Goal: Use online tool/utility

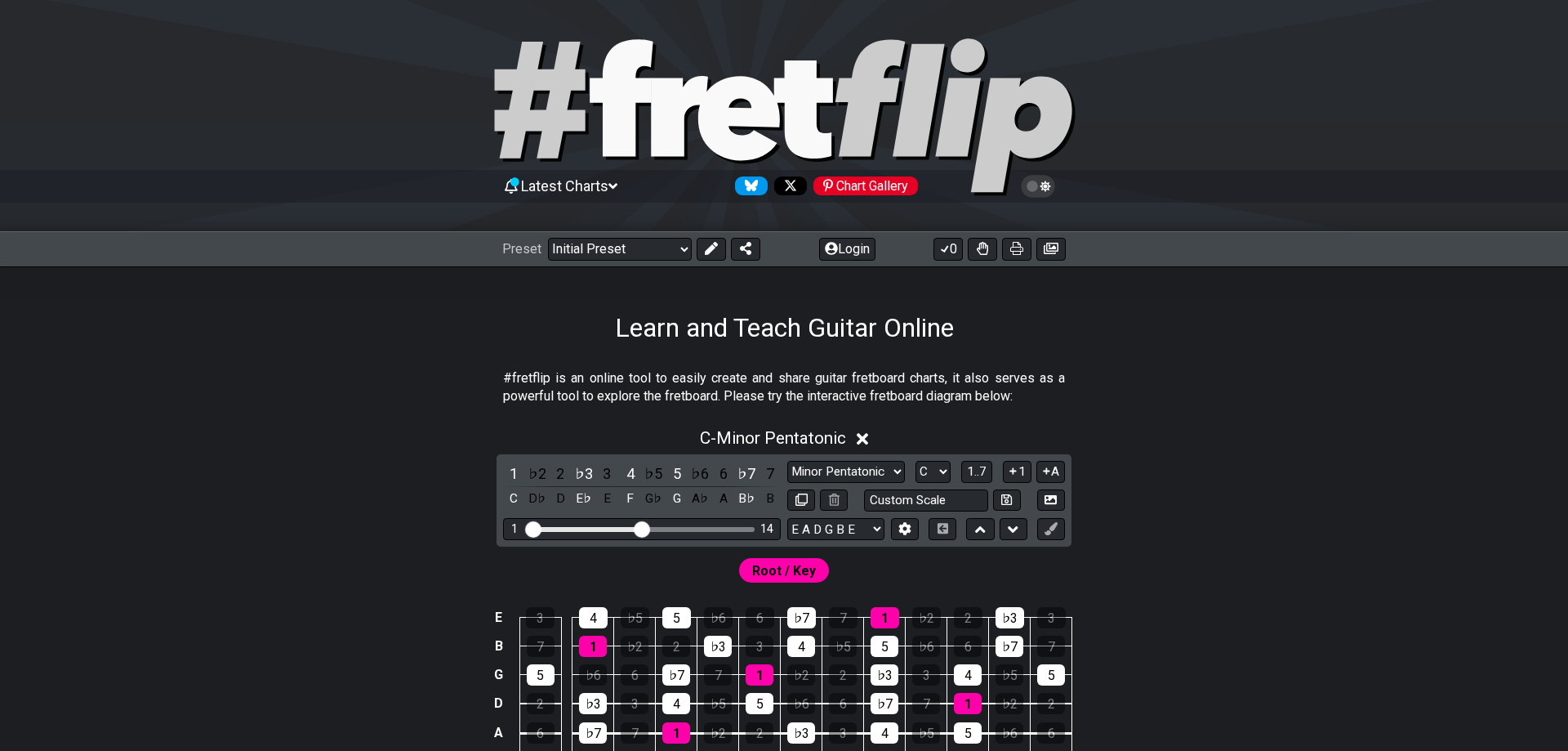
drag, startPoint x: 628, startPoint y: 523, endPoint x: 644, endPoint y: 526, distance: 16.3
click at [644, 528] on input "Visible fret range" at bounding box center [641, 528] width 232 height 0
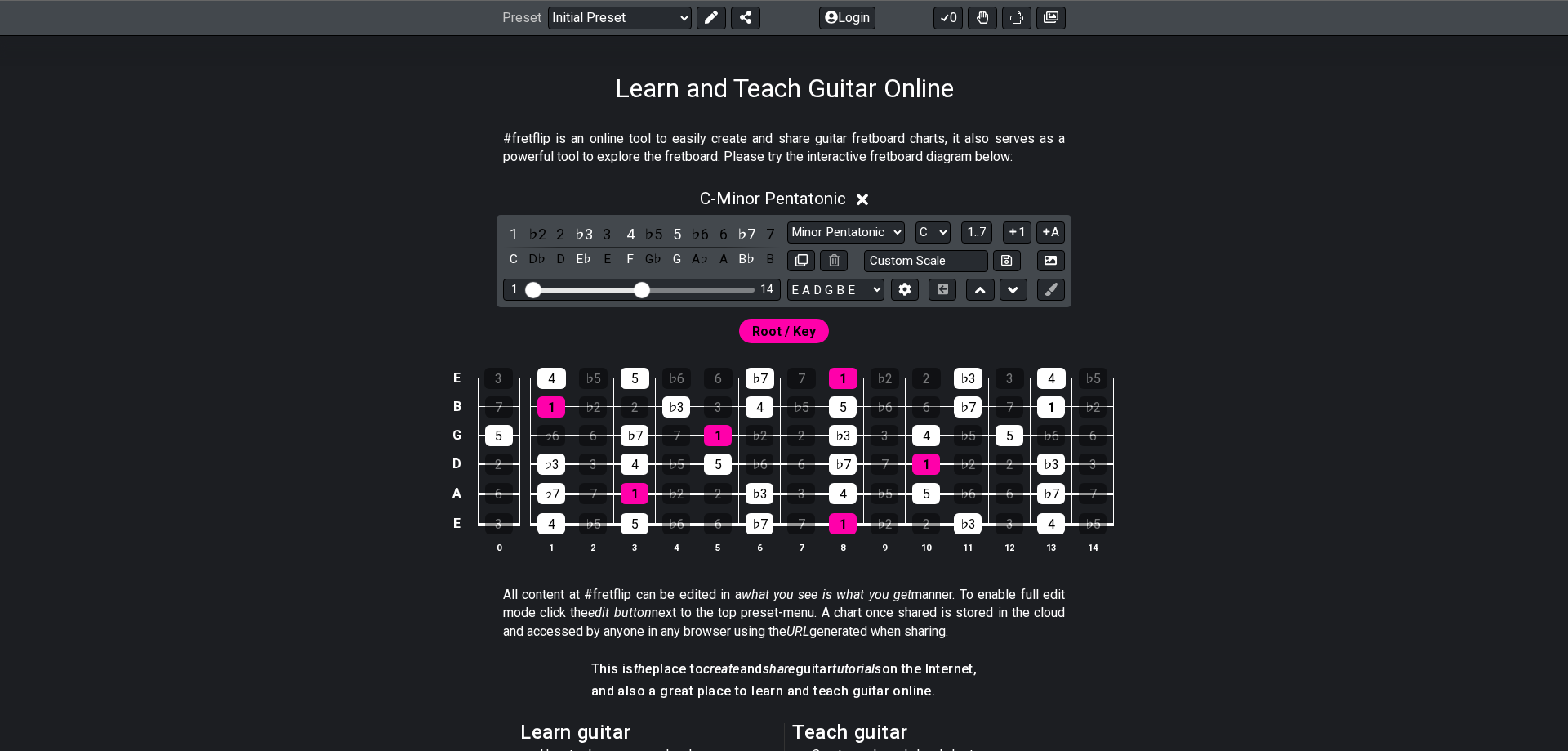
scroll to position [250, 0]
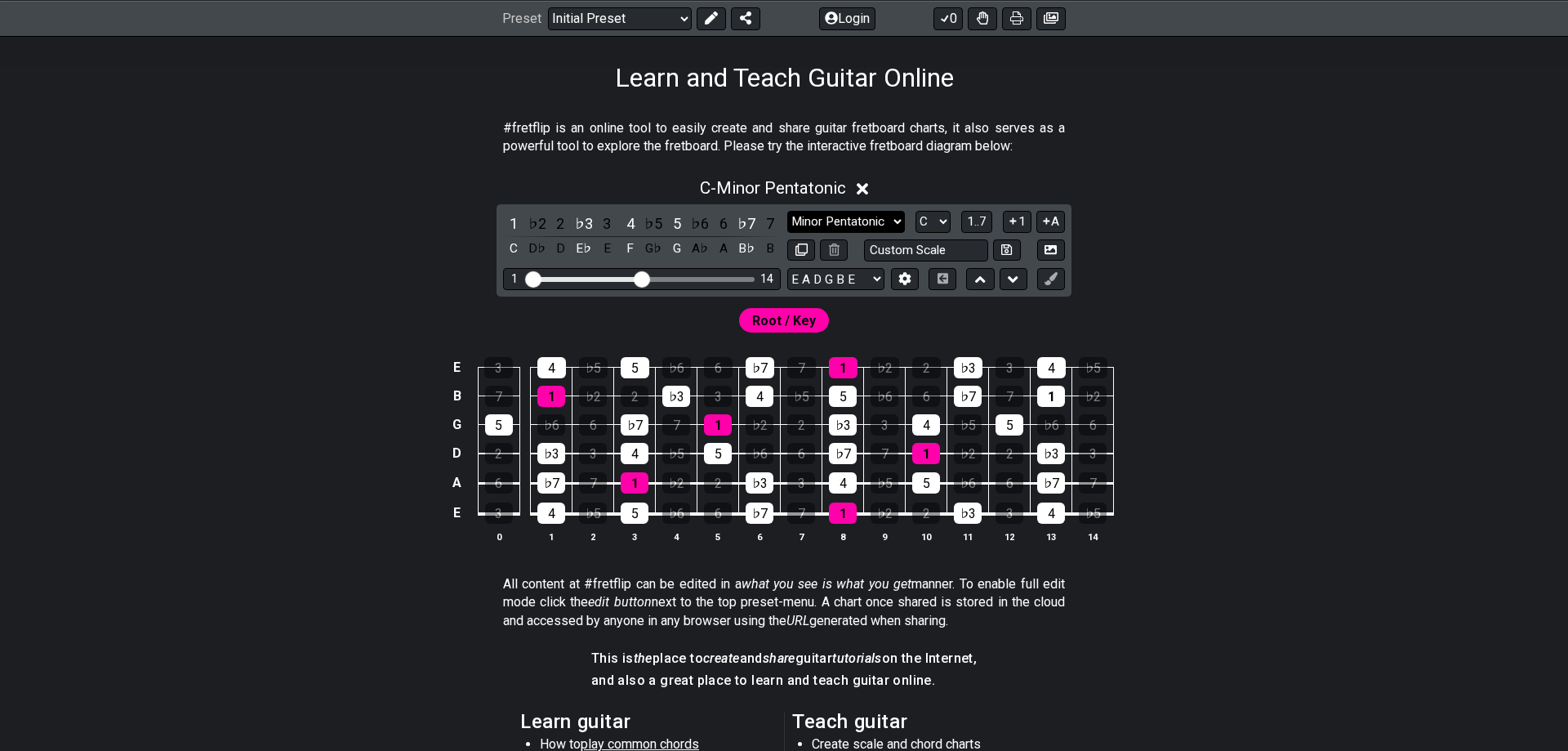
click at [787, 210] on select "Minor Pentatonic Click to edit Minor Pentatonic Major Pentatonic Minor Blues Ma…" at bounding box center [846, 222] width 118 height 22
select select "Dorian"
click option "Dorian" at bounding box center [0, 0] width 0 height 0
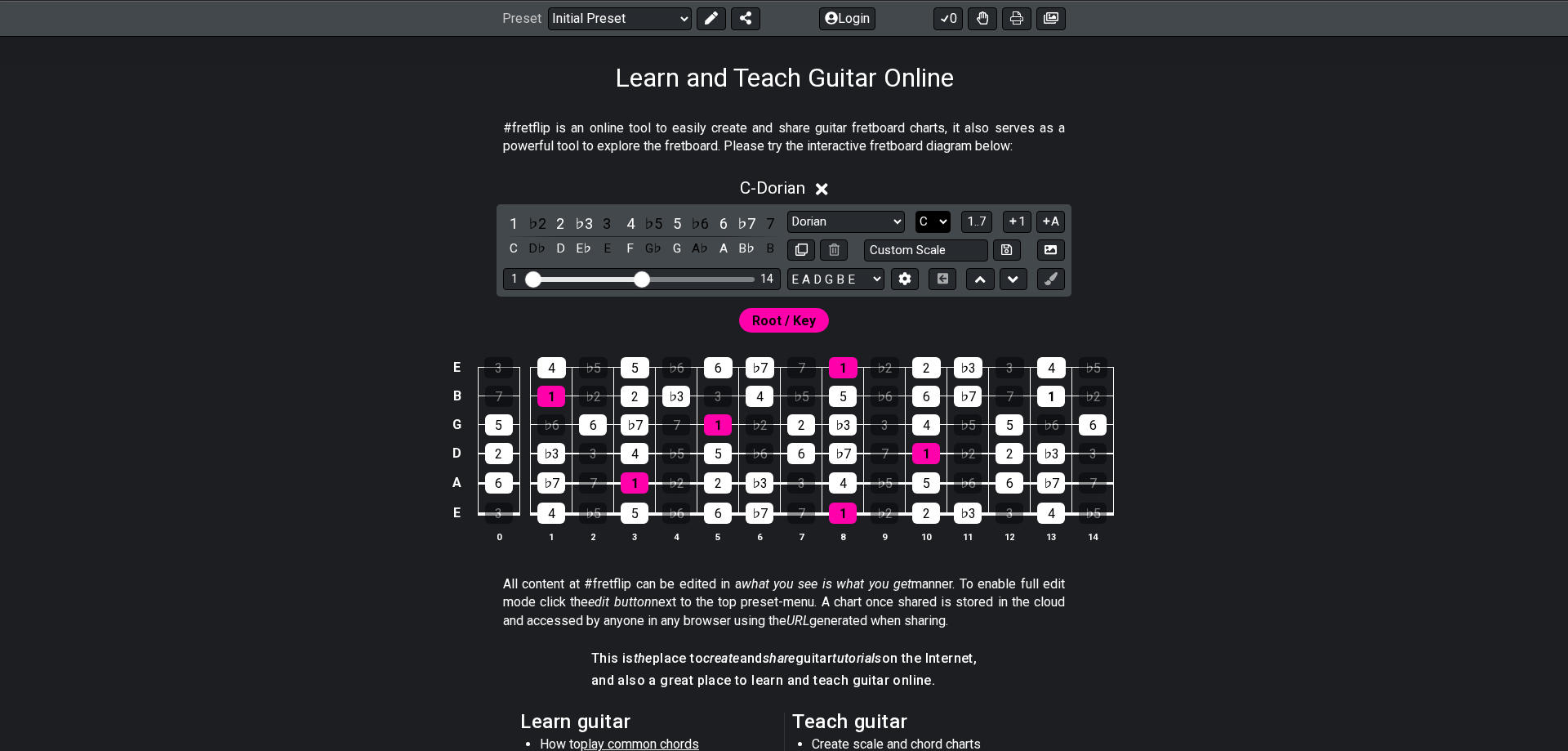
click at [916, 210] on select "A♭ A A♯ B♭ B C C♯ D♭ D D♯ E♭ E F F♯ G♭ G G♯" at bounding box center [933, 222] width 35 height 22
click option "D" at bounding box center [0, 0] width 0 height 0
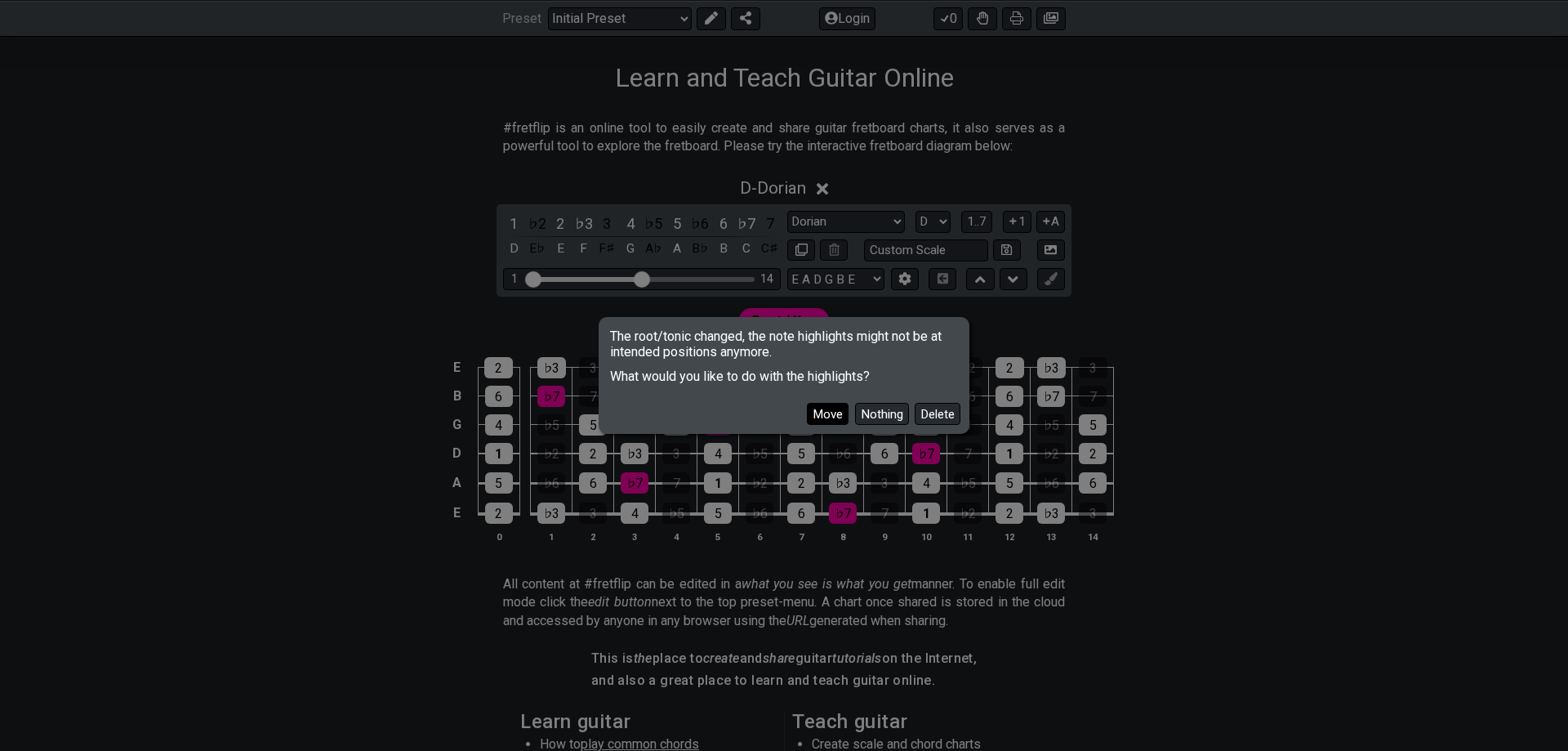
click at [834, 413] on button "Move" at bounding box center [828, 414] width 42 height 22
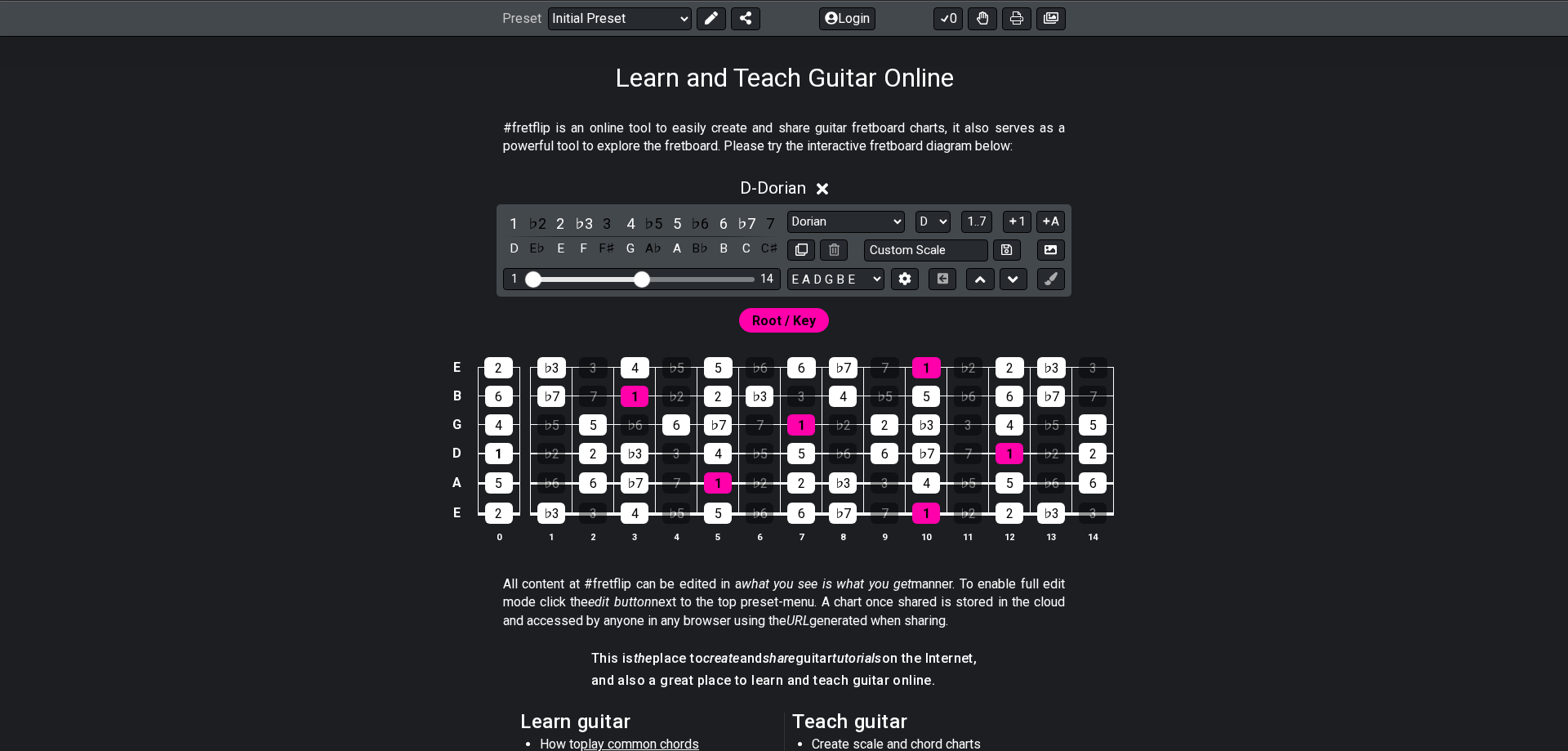
click at [928, 210] on div "1 ♭2 2 ♭3 3 4 ♭5 5 ♭6 6 ♭7 7 D E♭ E F F♯ G A♭ A B♭ B C C♯ Minor Pentatonic Clic…" at bounding box center [784, 251] width 575 height 92
click at [916, 210] on select "A♭ A A♯ B♭ B C C♯ D♭ D D♯ E♭ E F F♯ G♭ G G♯" at bounding box center [933, 222] width 35 height 22
select select "C"
click option "C" at bounding box center [0, 0] width 0 height 0
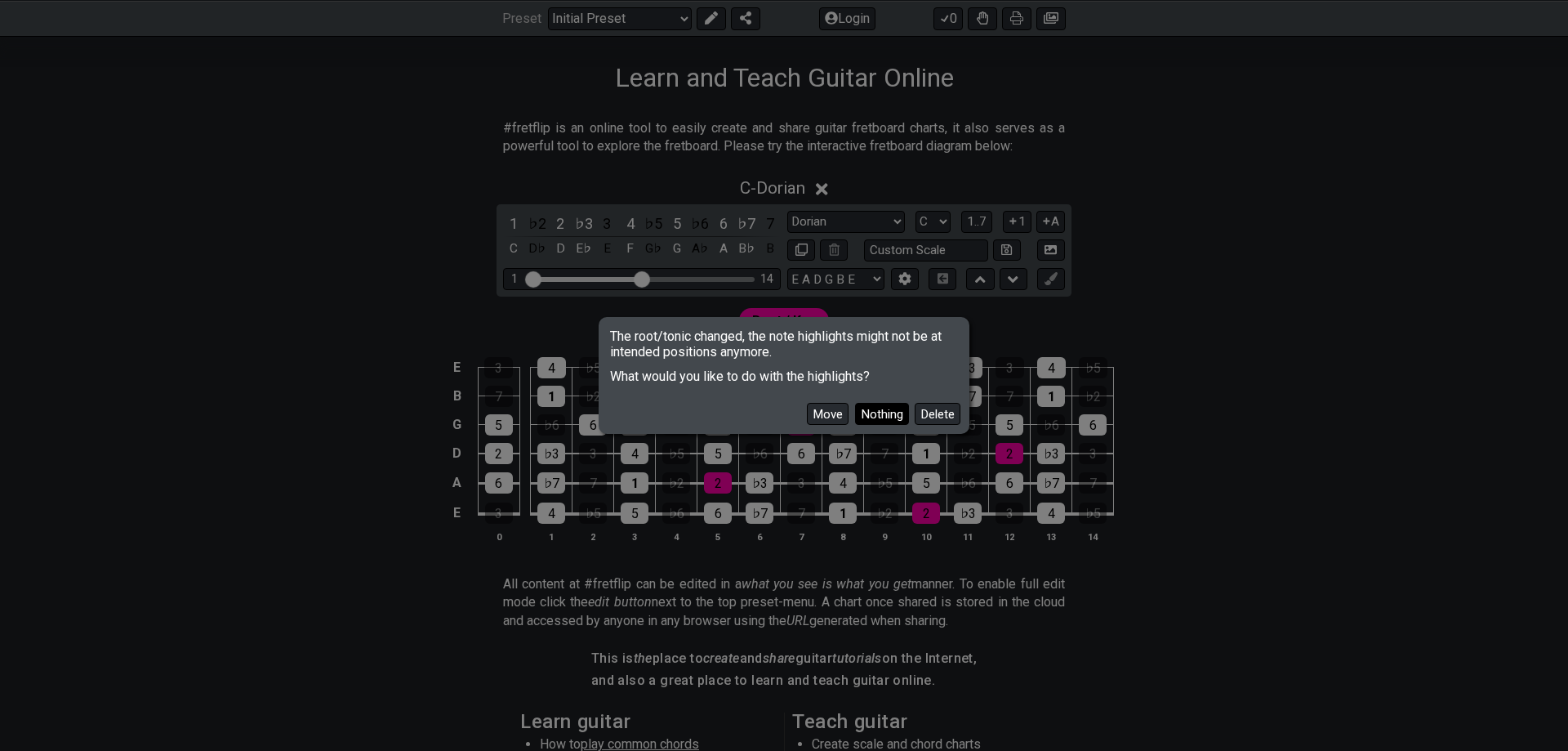
click at [881, 411] on button "Nothing" at bounding box center [881, 414] width 54 height 22
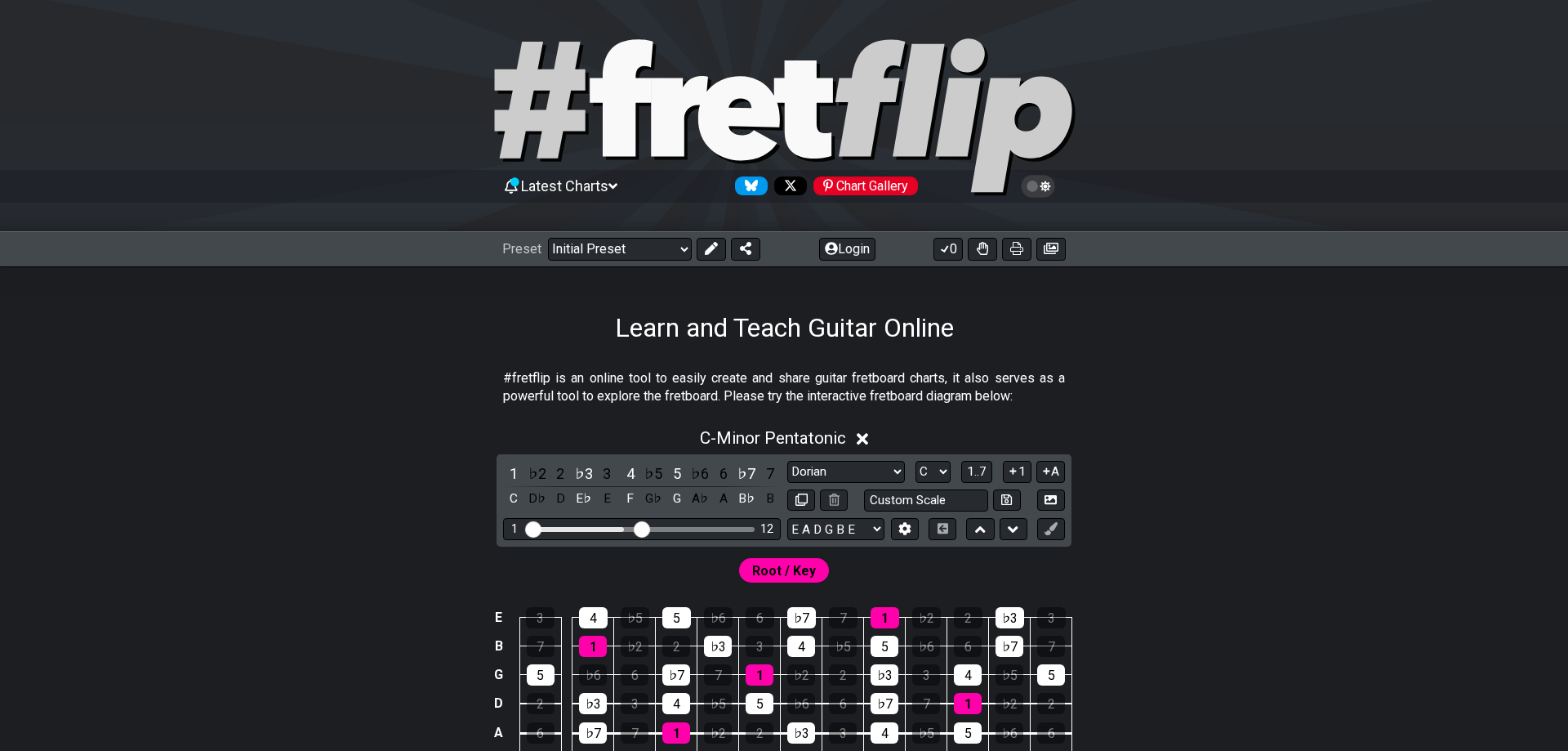
select select "Dorian"
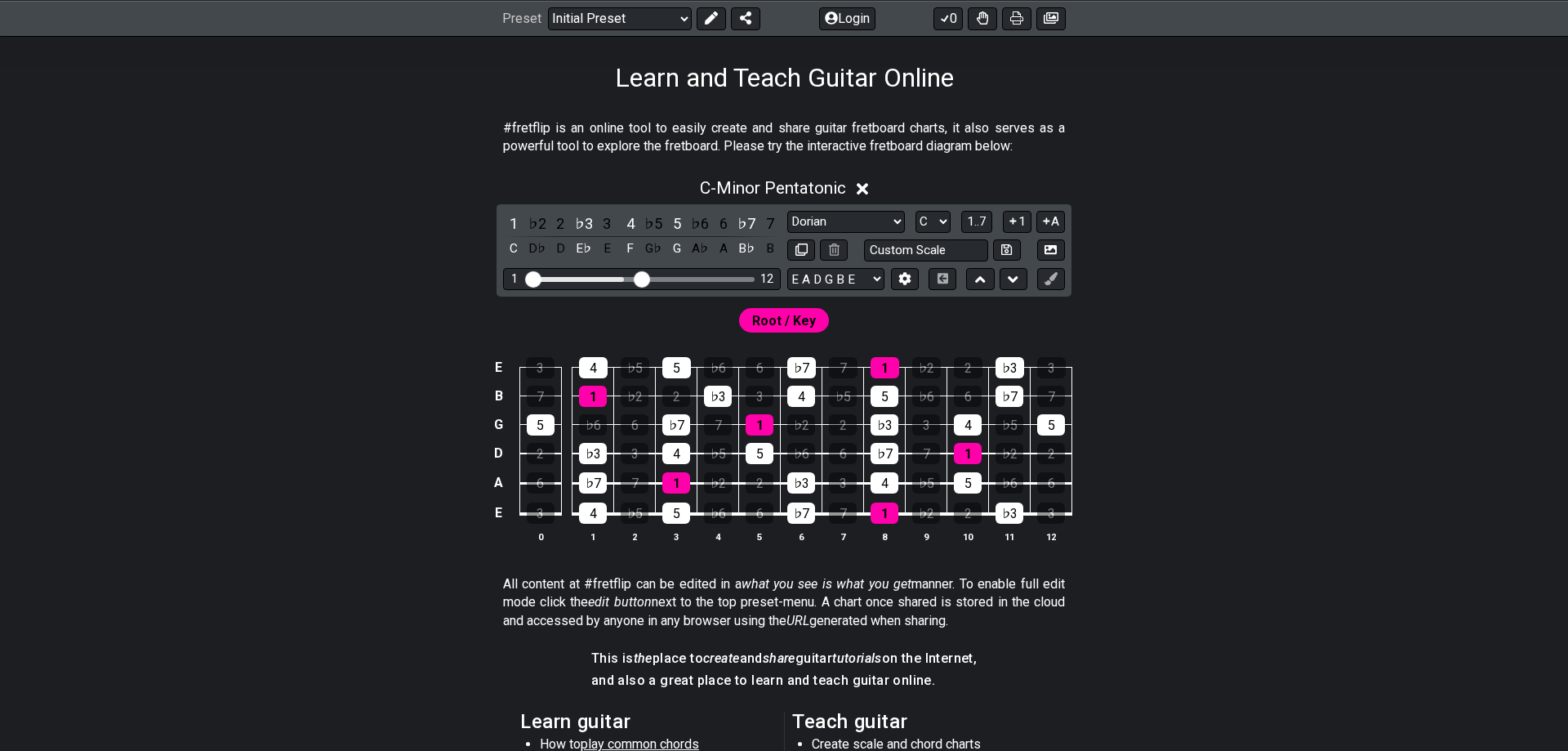
click option "Dorian" at bounding box center [0, 0] width 0 height 0
click at [946, 250] on input "text" at bounding box center [925, 251] width 124 height 22
type input "Custom Scale"
click at [1236, 246] on div "C - Minor Pentatonic 1 ♭2 2 ♭3 3 4 ♭5 5 ♭6 6 ♭7 7 C D♭ D E♭ E F G♭ G A♭ A B♭ B …" at bounding box center [784, 367] width 1274 height 397
click at [916, 210] on select "A♭ A A♯ B♭ B C C♯ D♭ D D♯ E♭ E F F♯ G♭ G G♯" at bounding box center [933, 222] width 35 height 22
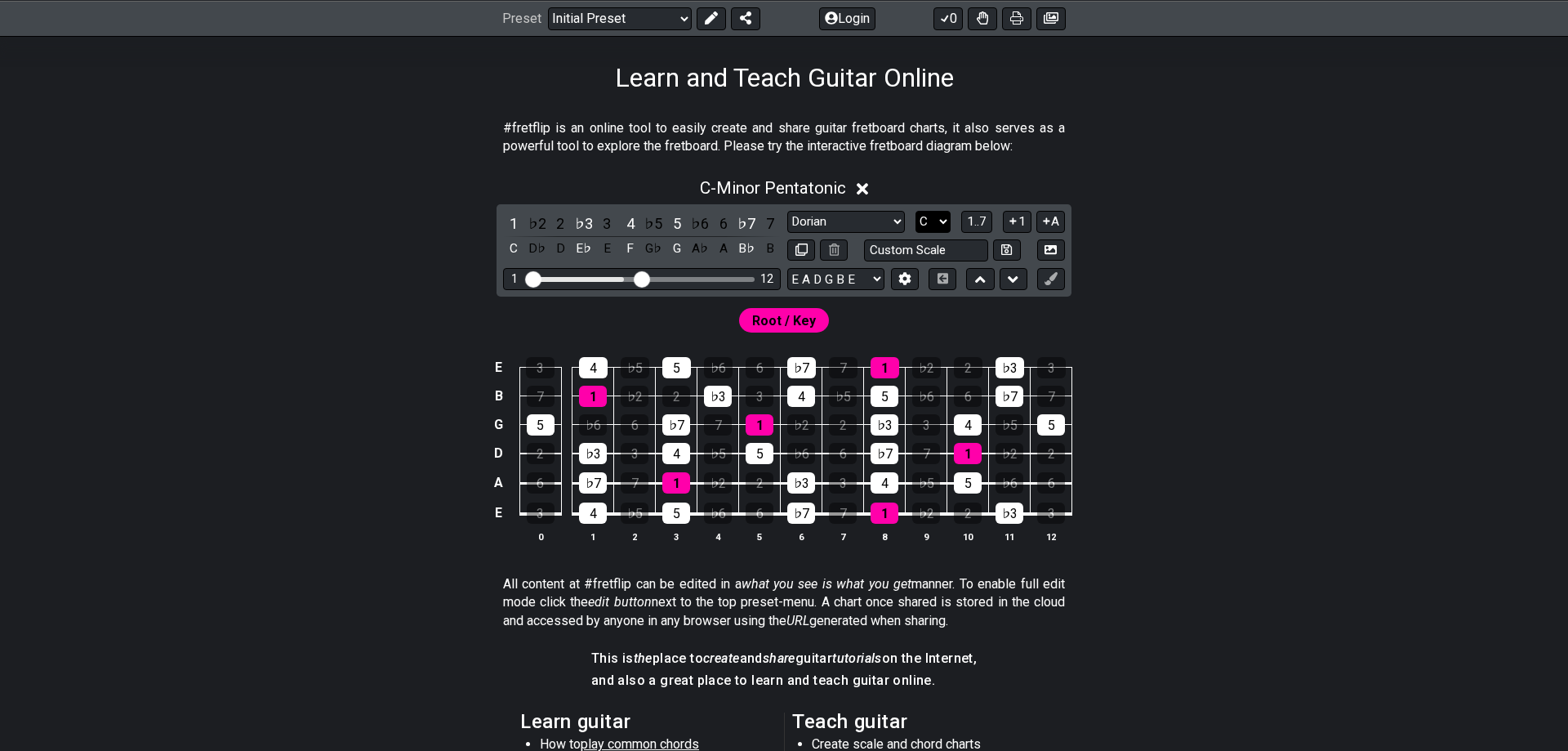
click option "C" at bounding box center [0, 0] width 0 height 0
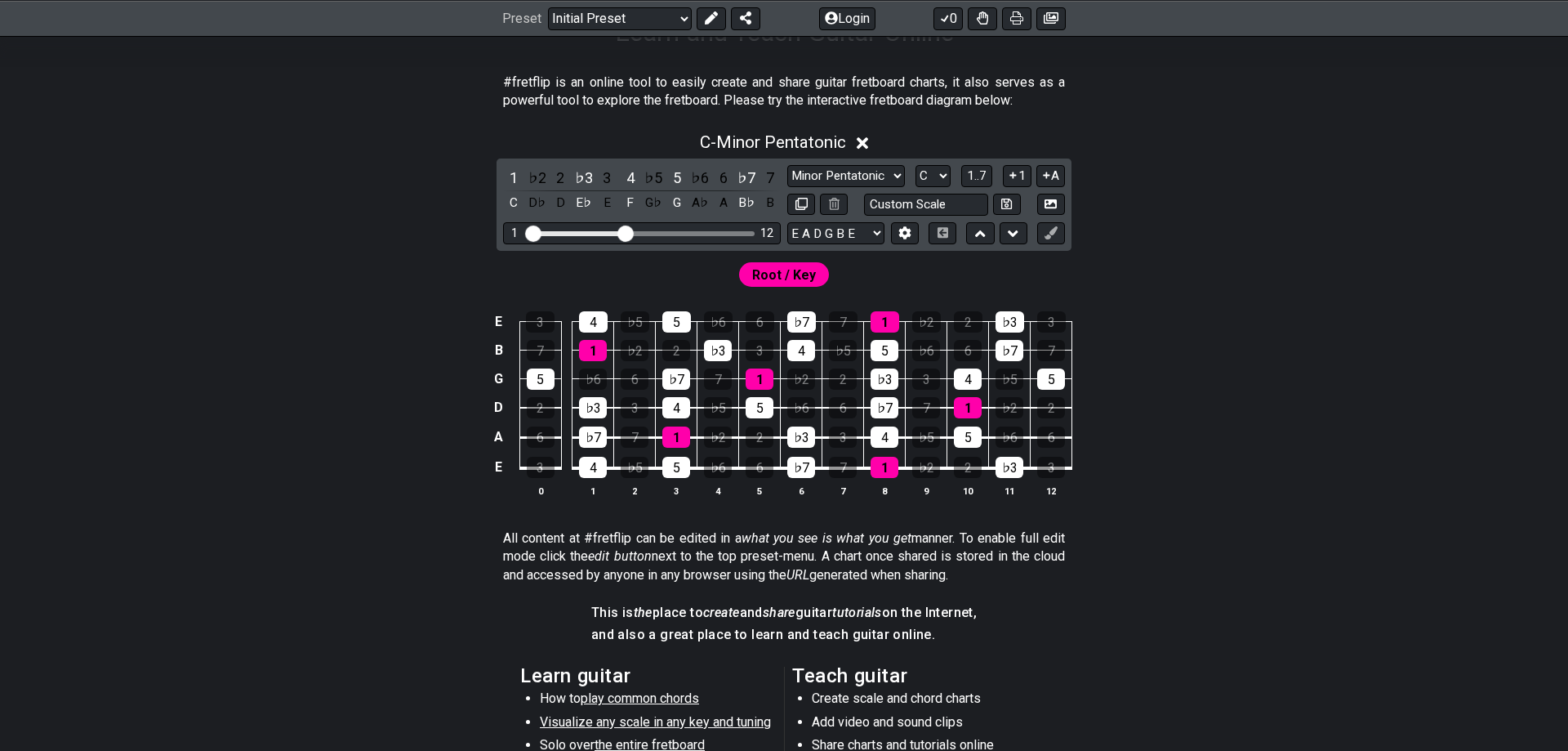
scroll to position [250, 0]
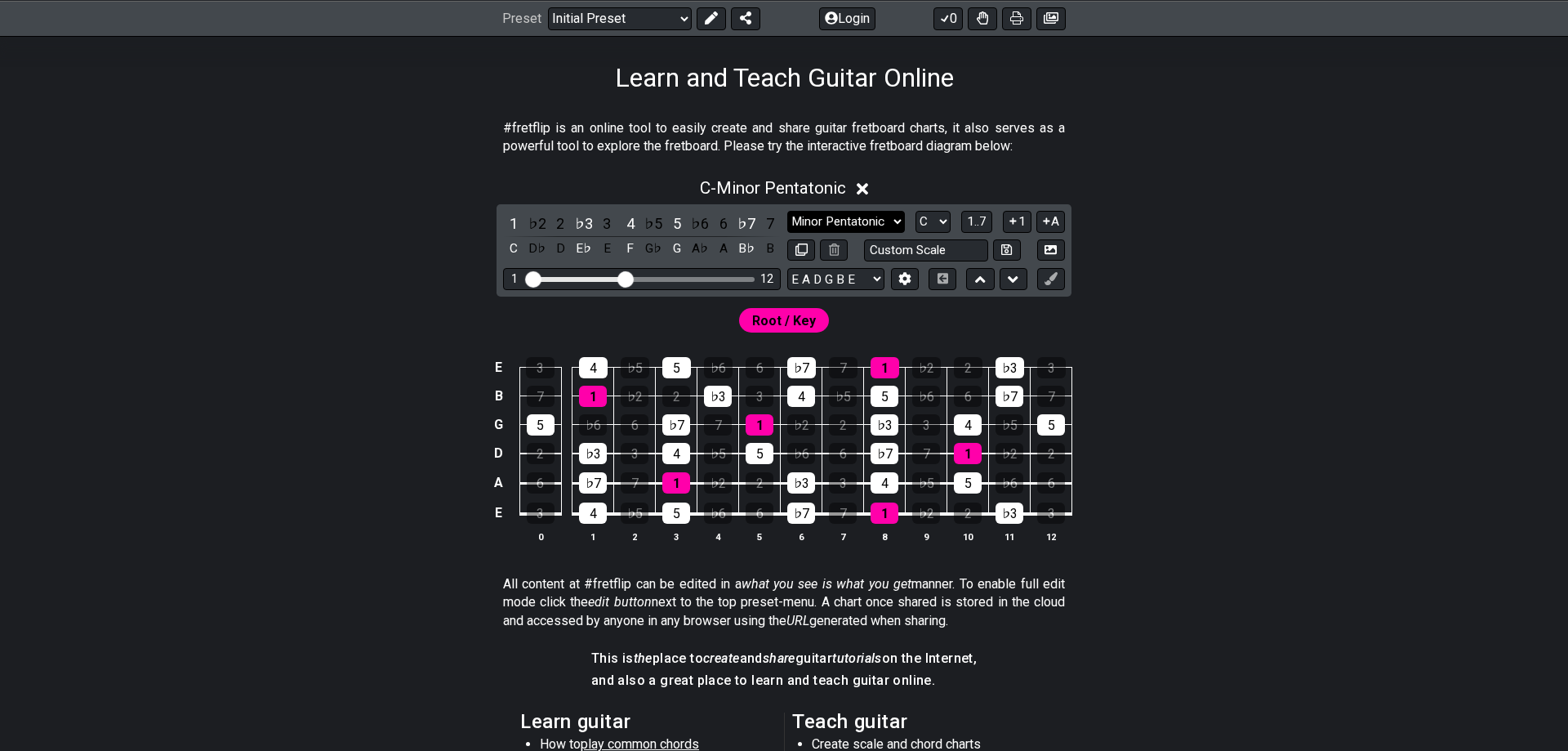
click at [787, 210] on select "Minor Pentatonic Click to edit Minor Pentatonic Major Pentatonic Minor Blues Ma…" at bounding box center [846, 222] width 118 height 22
select select "Dorian"
click option "Dorian" at bounding box center [0, 0] width 0 height 0
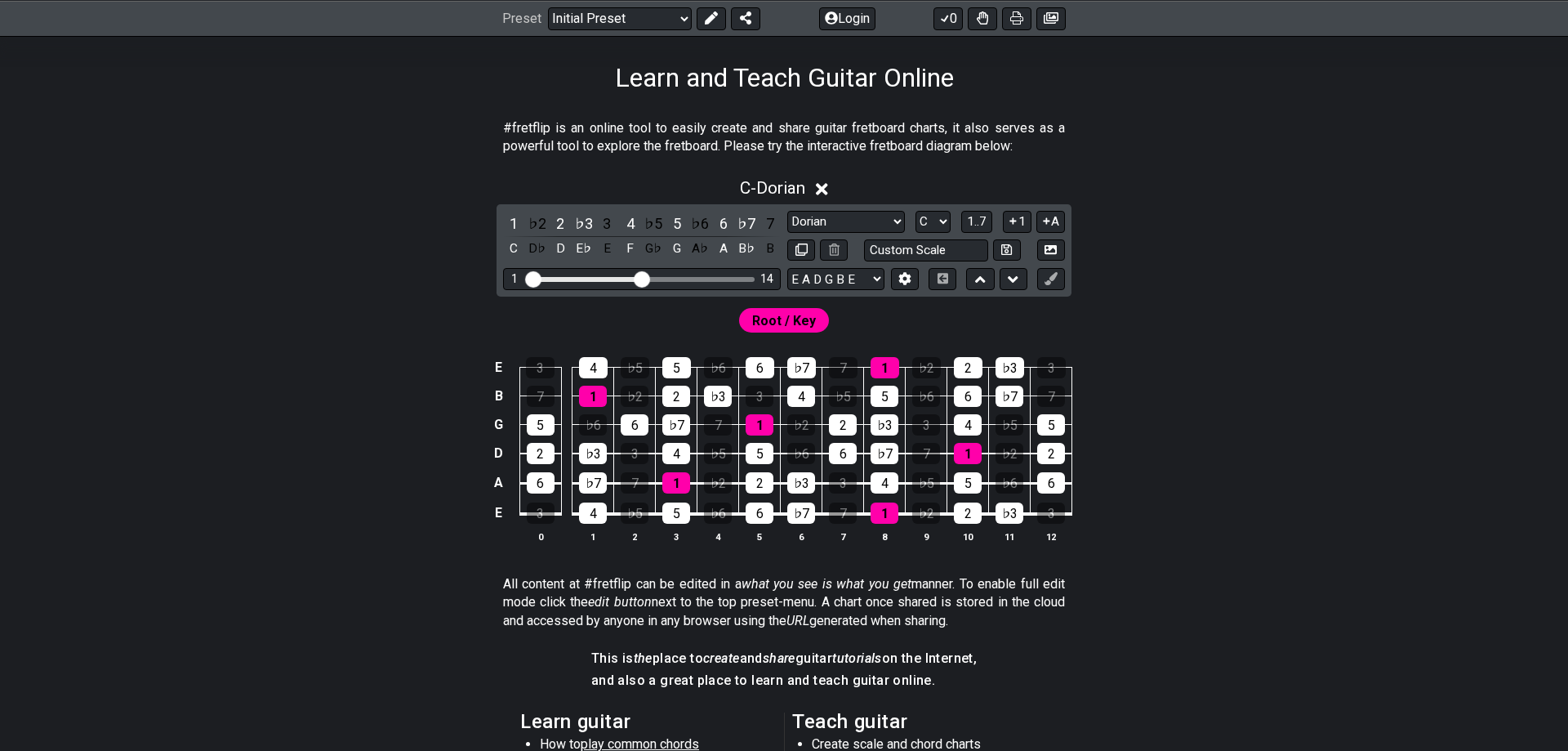
drag, startPoint x: 626, startPoint y: 276, endPoint x: 645, endPoint y: 278, distance: 19.1
click at [645, 278] on input "Visible fret range" at bounding box center [641, 278] width 232 height 0
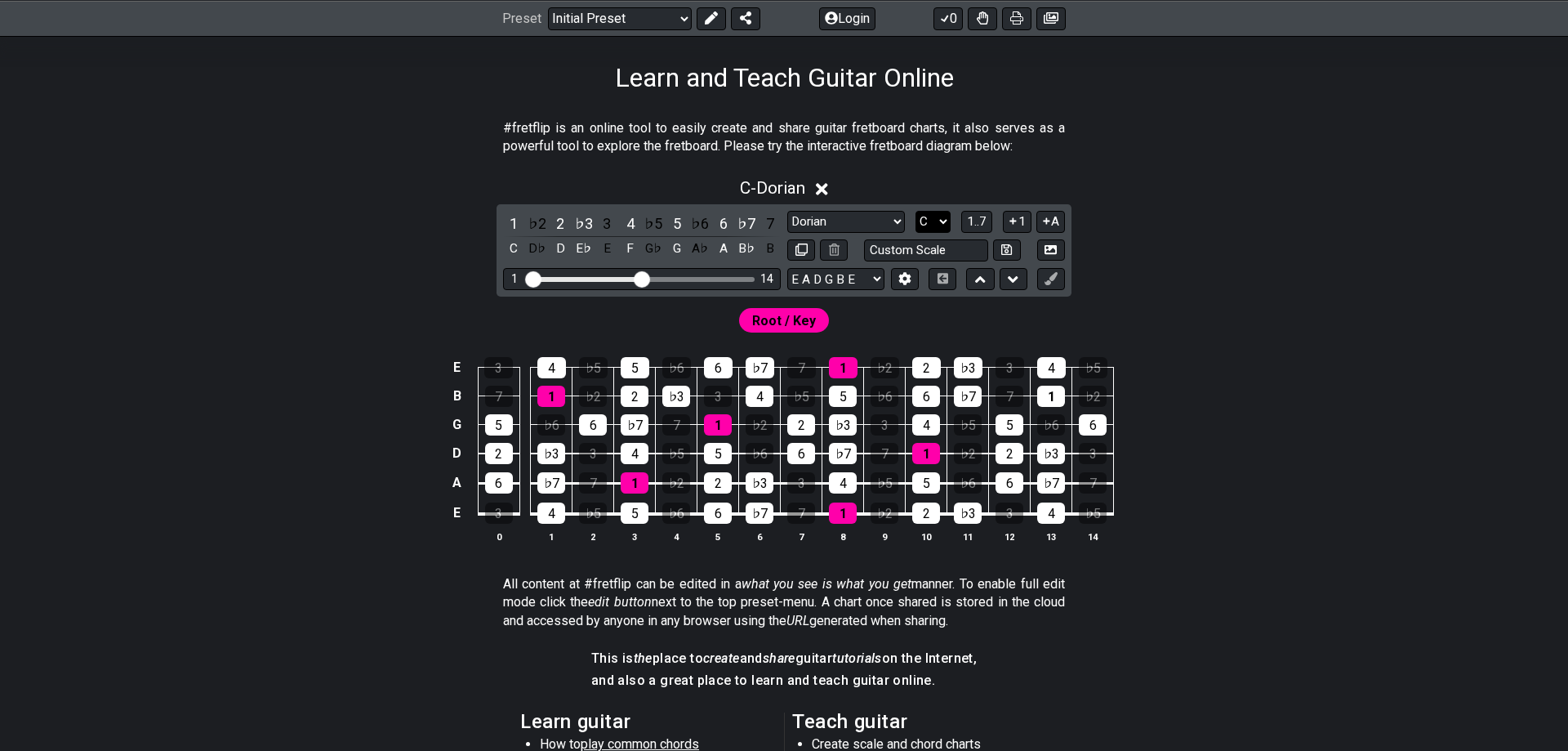
click at [916, 210] on select "A♭ A A♯ B♭ B C C♯ D♭ D D♯ E♭ E F F♯ G♭ G G♯" at bounding box center [933, 222] width 35 height 22
click option "D" at bounding box center [0, 0] width 0 height 0
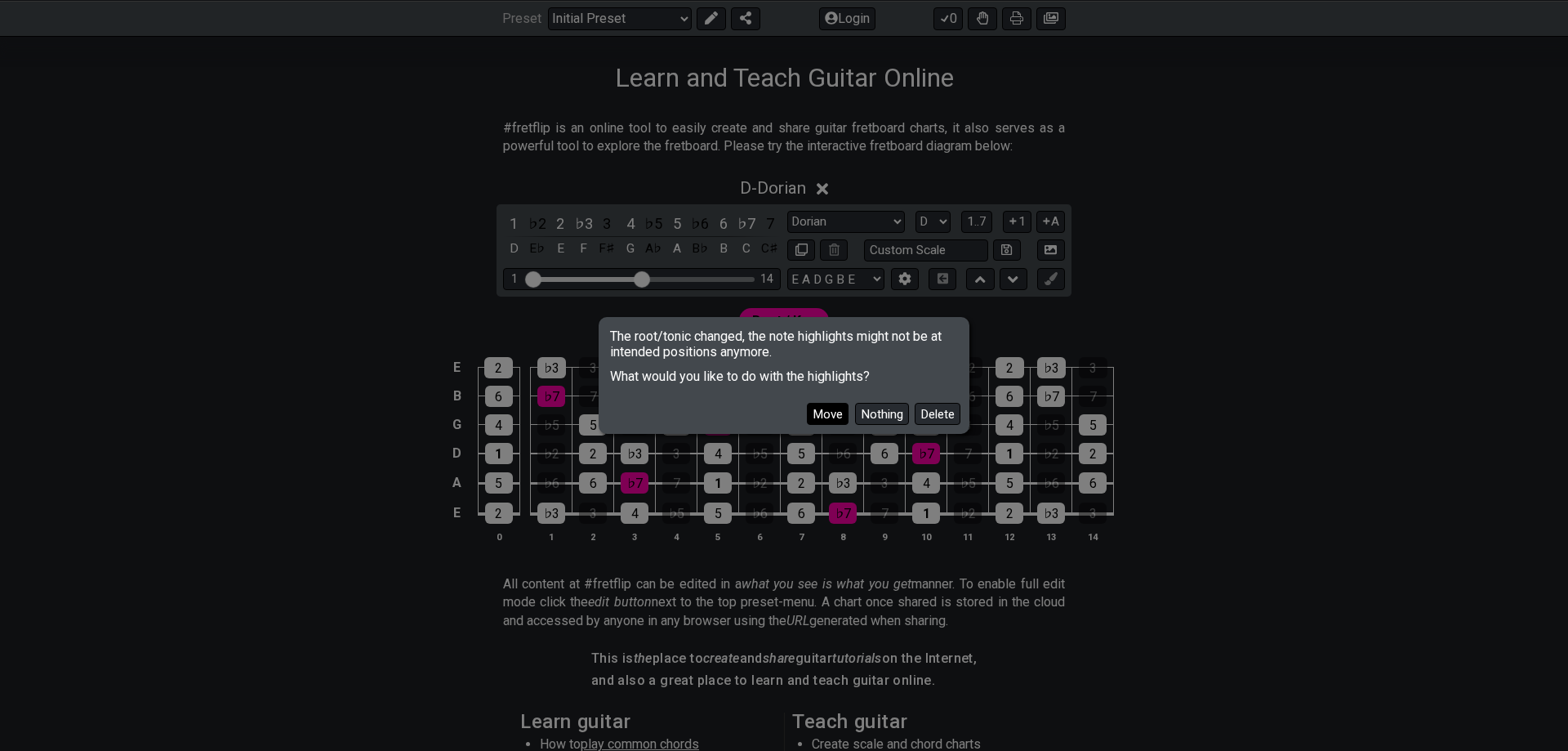
click at [840, 412] on button "Move" at bounding box center [828, 414] width 42 height 22
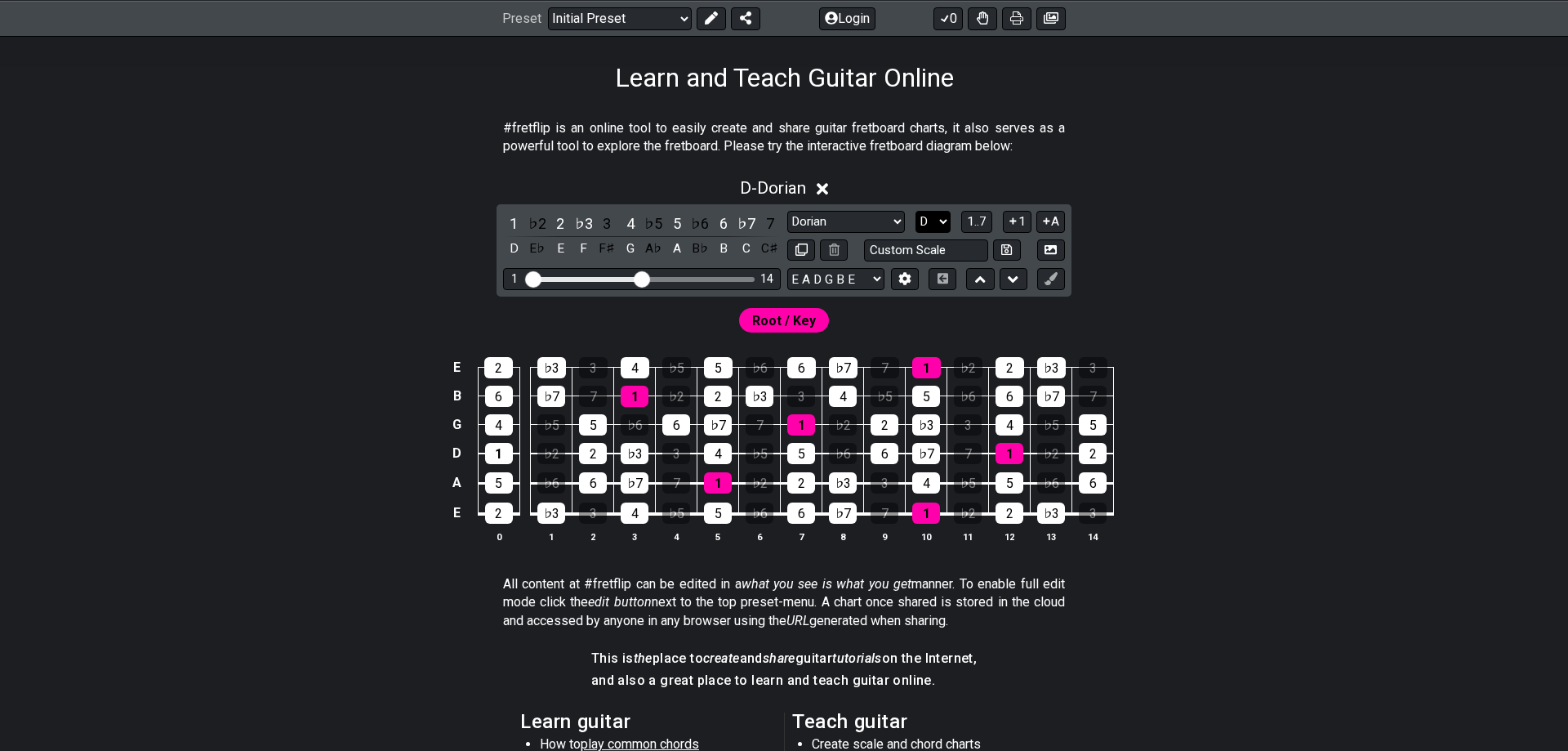
click at [916, 210] on select "A♭ A A♯ B♭ B C C♯ D♭ D D♯ E♭ E F F♯ G♭ G G♯" at bounding box center [933, 222] width 35 height 22
select select "E"
click option "E" at bounding box center [0, 0] width 0 height 0
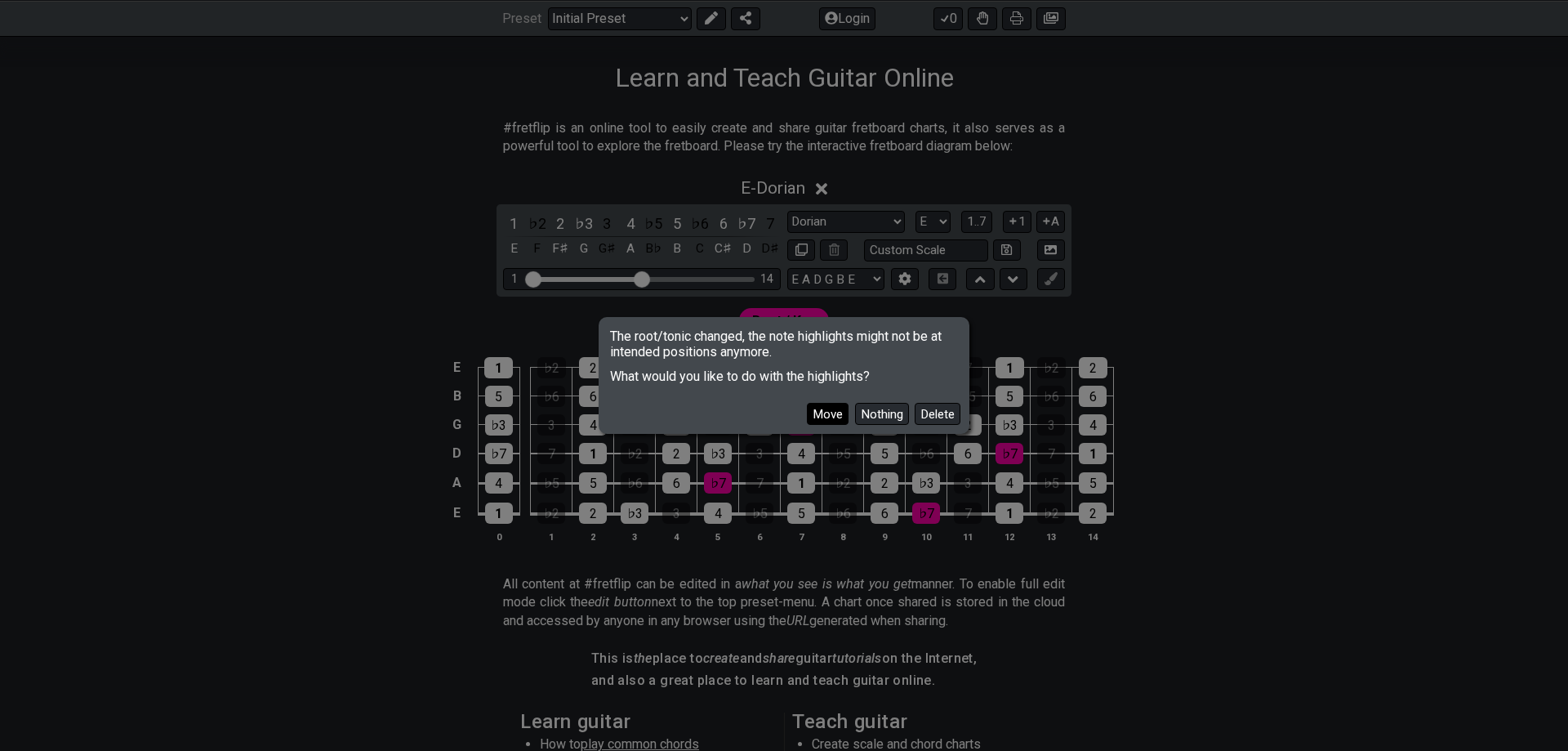
click at [842, 408] on button "Move" at bounding box center [828, 414] width 42 height 22
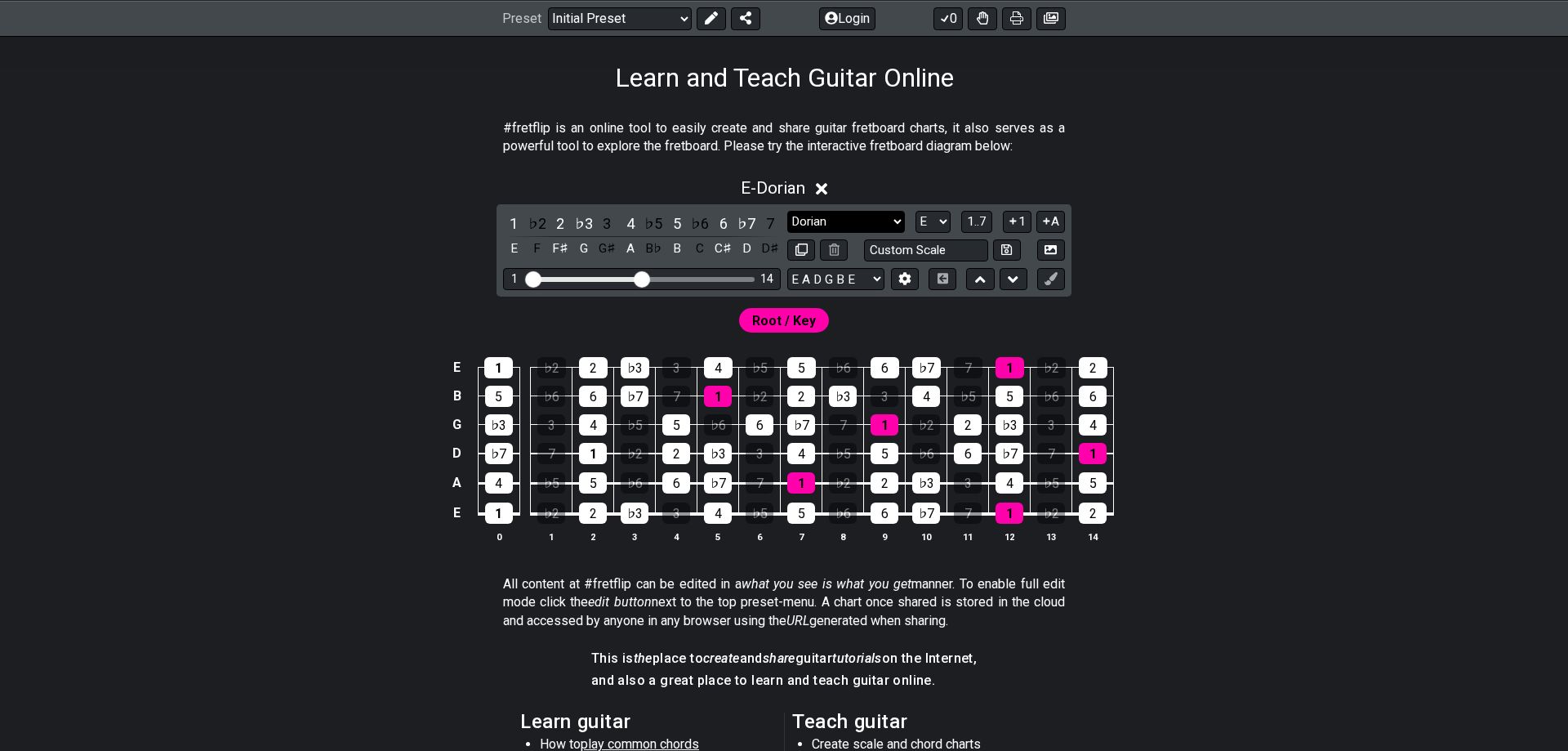
click at [787, 210] on select "Minor Pentatonic Click to edit Minor Pentatonic Major Pentatonic Minor Blues Ma…" at bounding box center [846, 222] width 118 height 22
select select "Phrygian"
click option "Phrygian" at bounding box center [0, 0] width 0 height 0
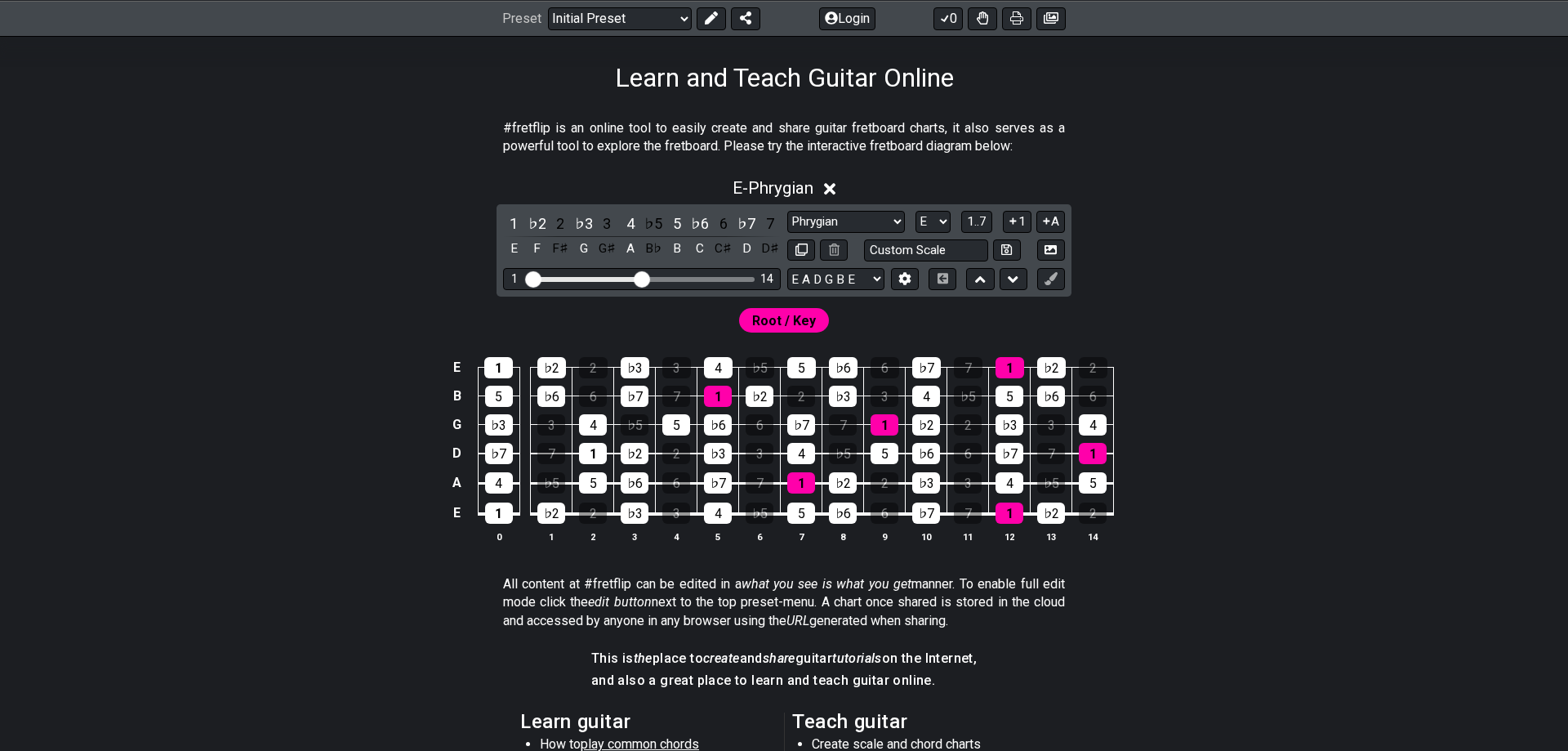
click at [1294, 450] on div "E 1 ♭2 2 ♭3 3 4 ♭5 5 ♭6 6 ♭7 7 1 ♭2 2 B 5 ♭6 6 ♭7 7 1 ♭2 2 ♭3 3 4 ♭5 5 ♭6 6 G ♭…" at bounding box center [784, 451] width 1274 height 229
click at [1041, 221] on icon at bounding box center [1046, 221] width 15 height 12
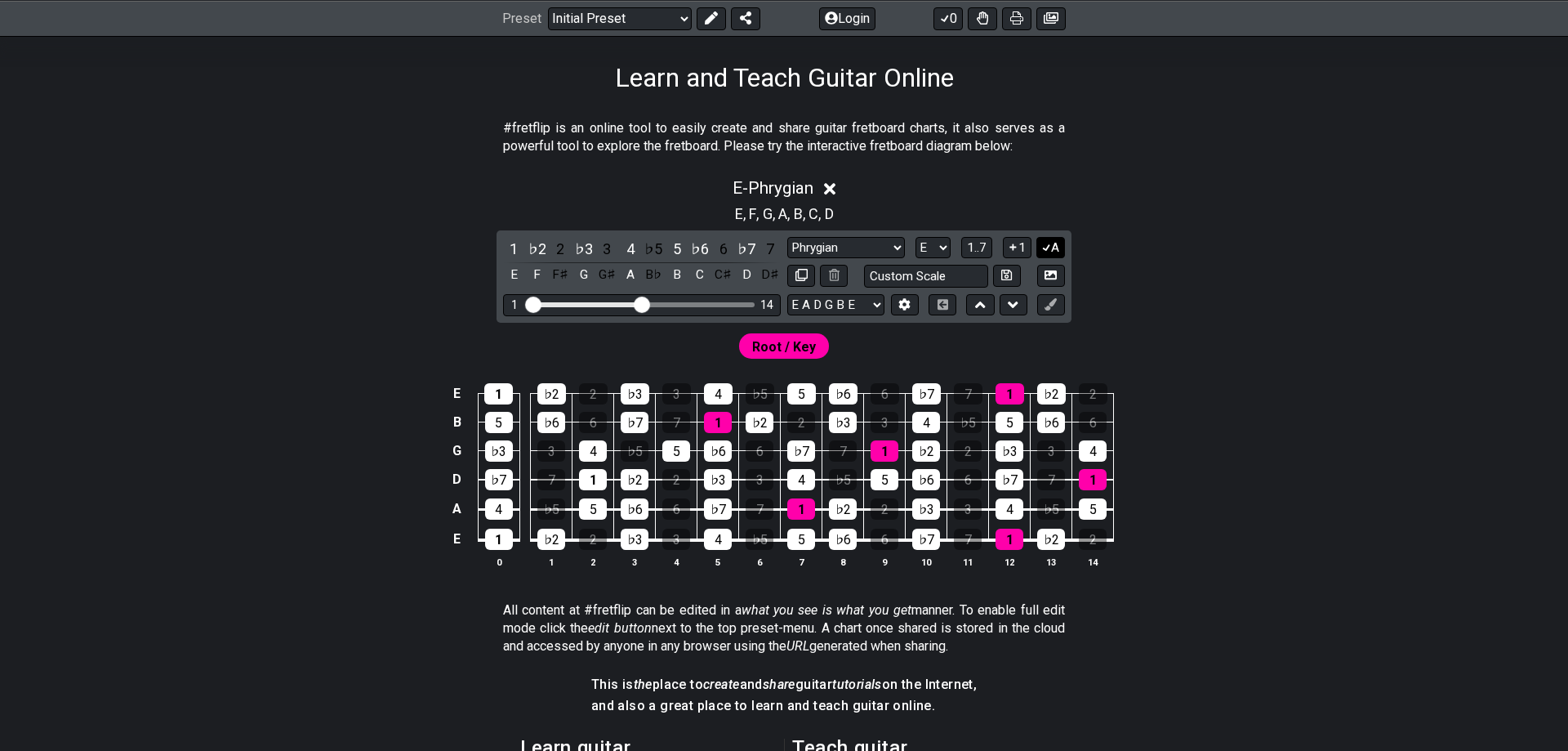
click at [1050, 250] on icon at bounding box center [1046, 247] width 15 height 12
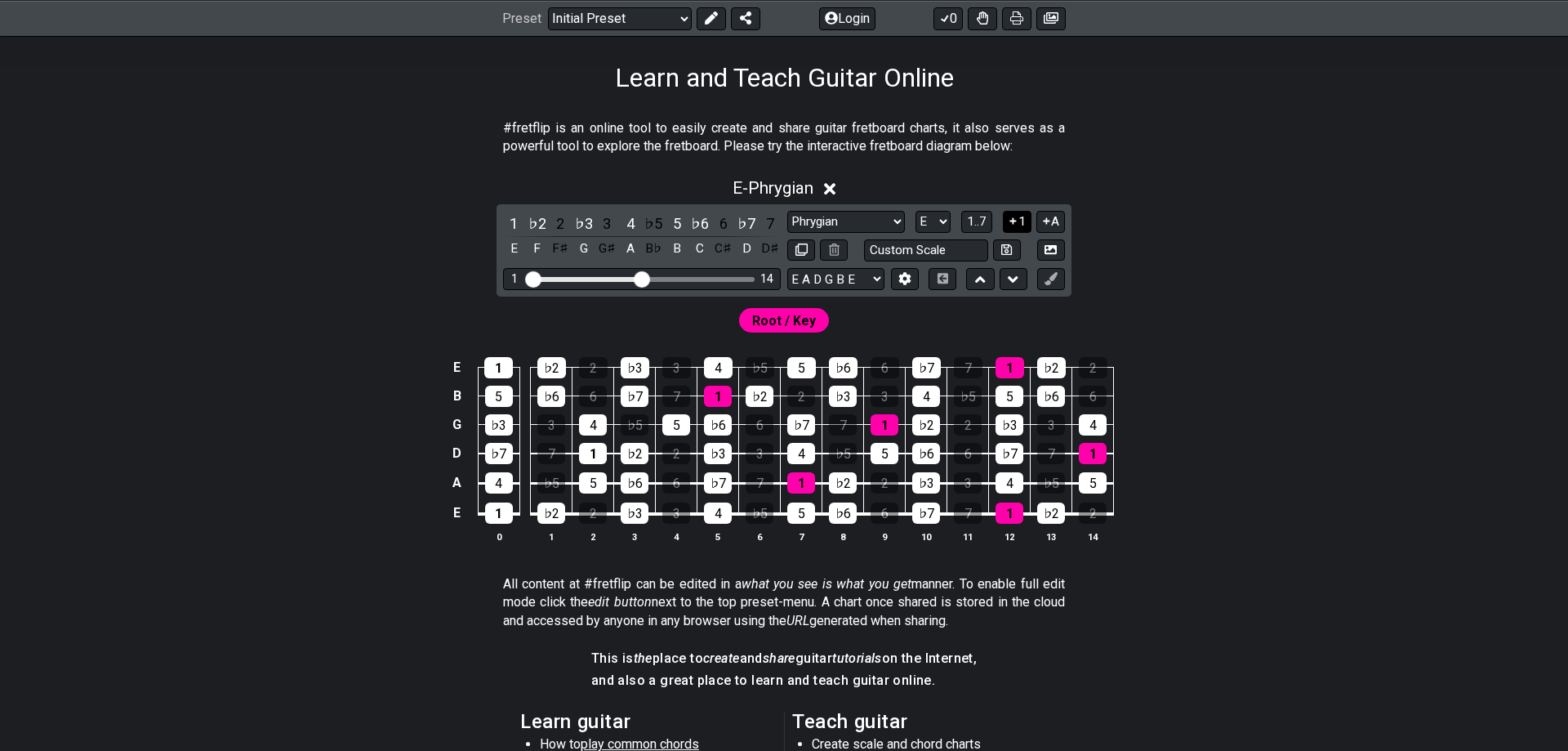
click at [1017, 226] on icon at bounding box center [1013, 221] width 15 height 12
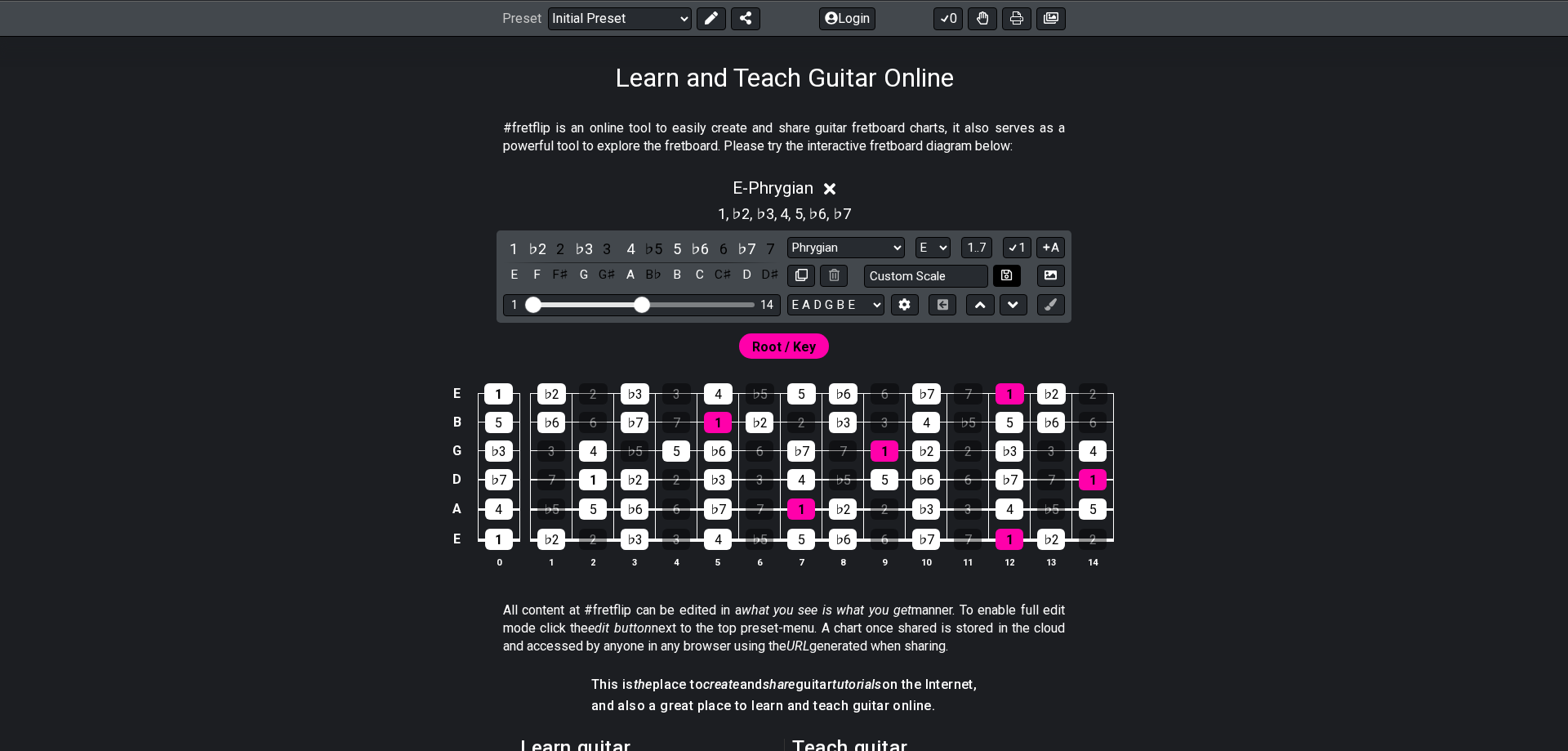
click at [1017, 239] on button "1" at bounding box center [1017, 248] width 27 height 22
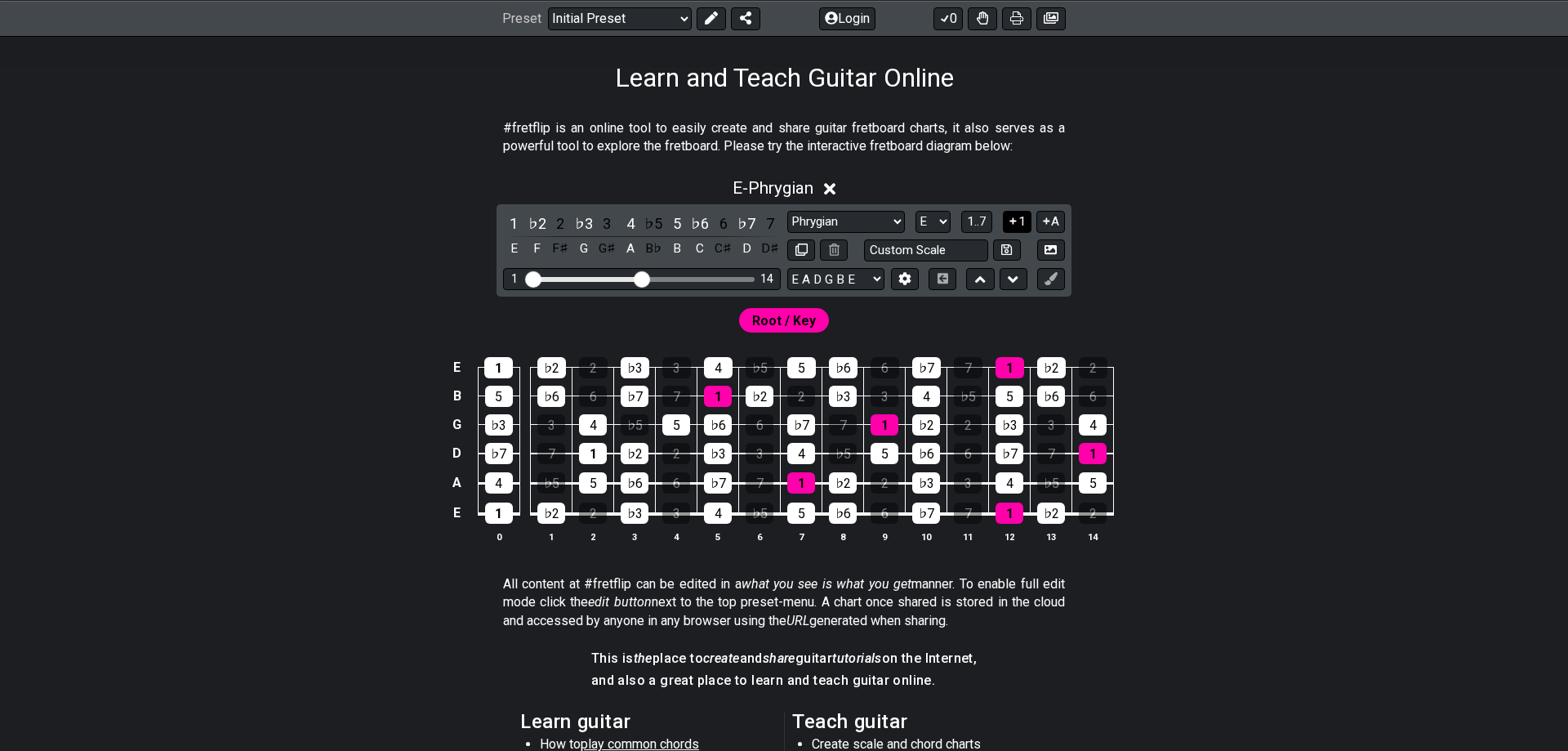
click at [1016, 222] on icon at bounding box center [1013, 222] width 7 height 7
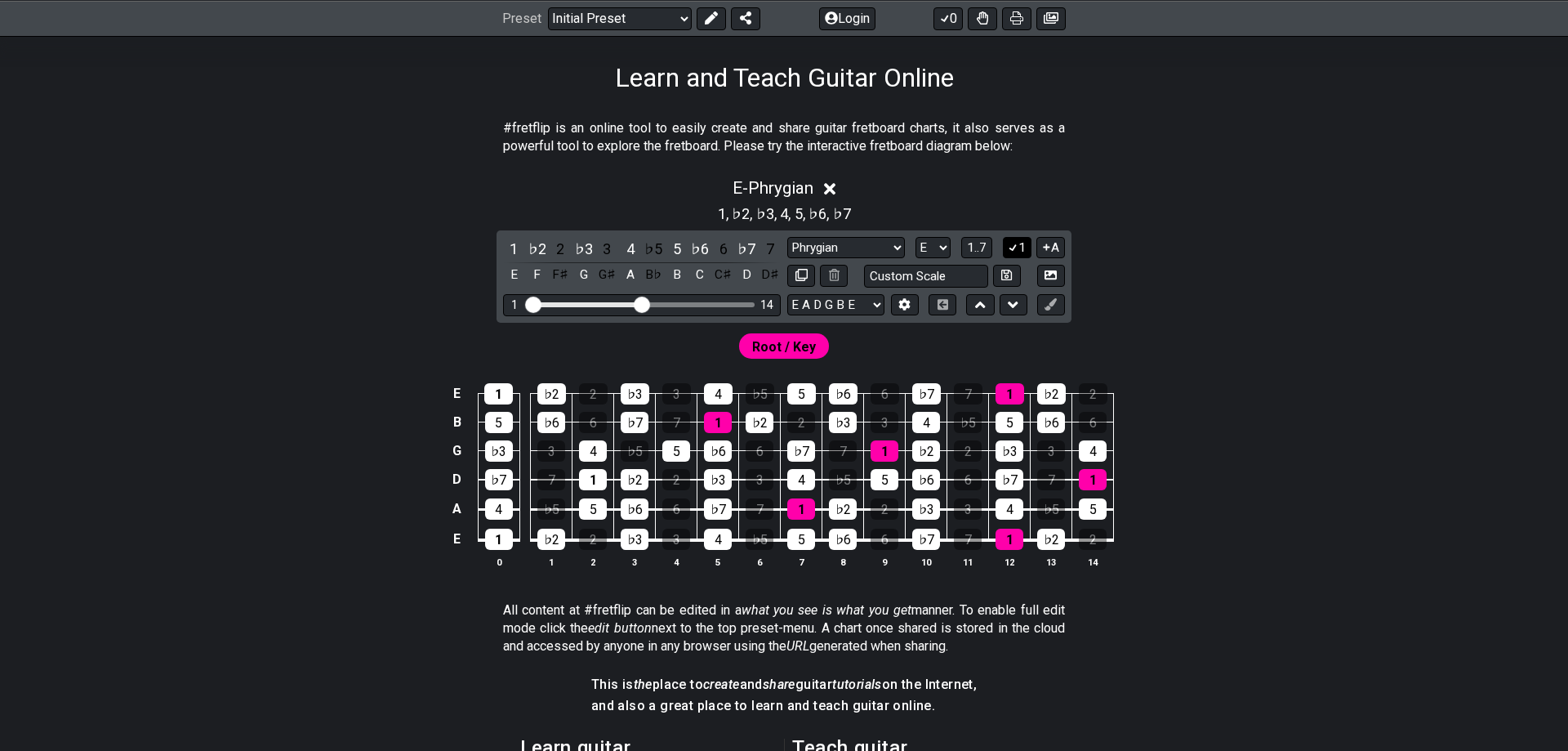
click at [1020, 240] on button "1" at bounding box center [1017, 248] width 27 height 22
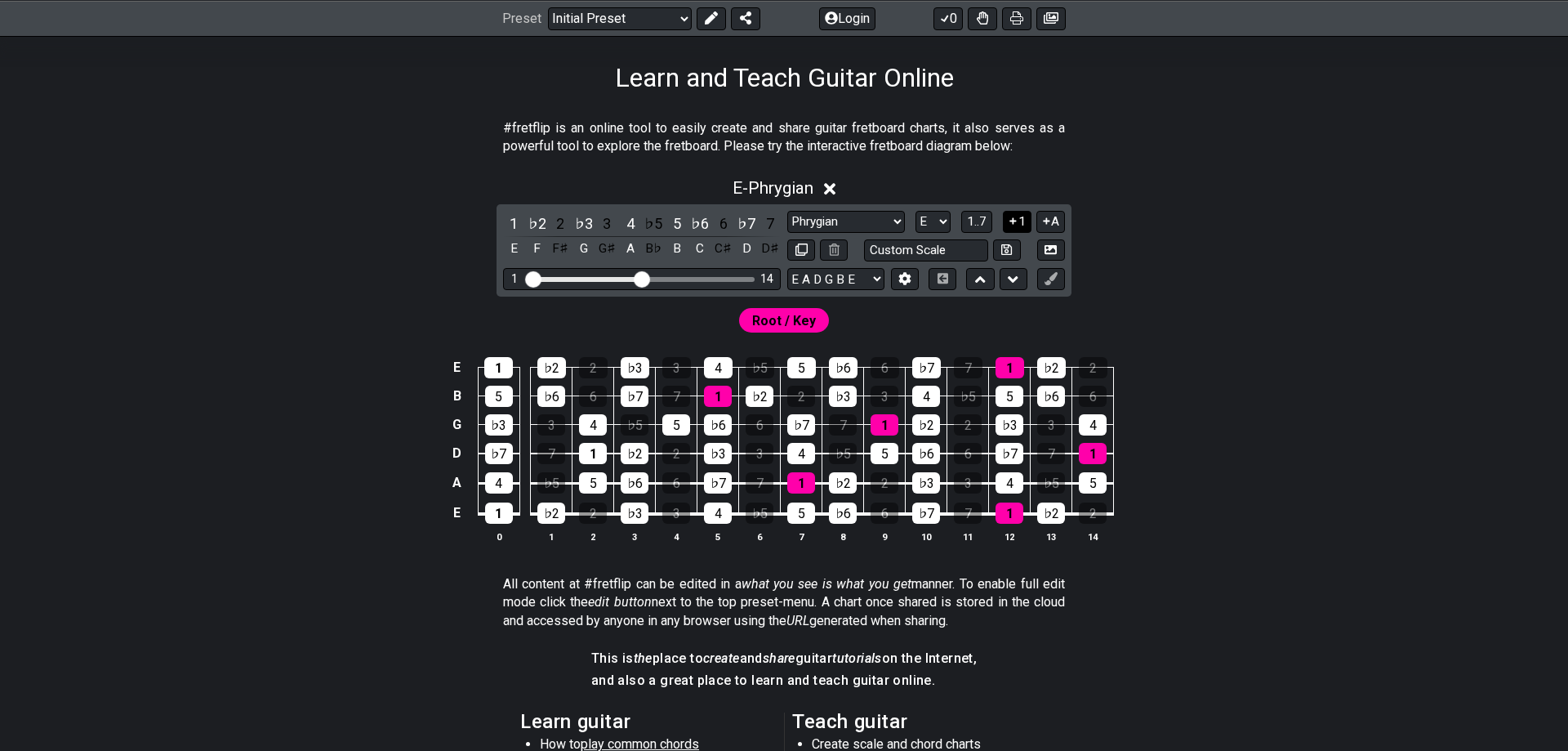
click at [1021, 226] on button "1" at bounding box center [1017, 222] width 27 height 22
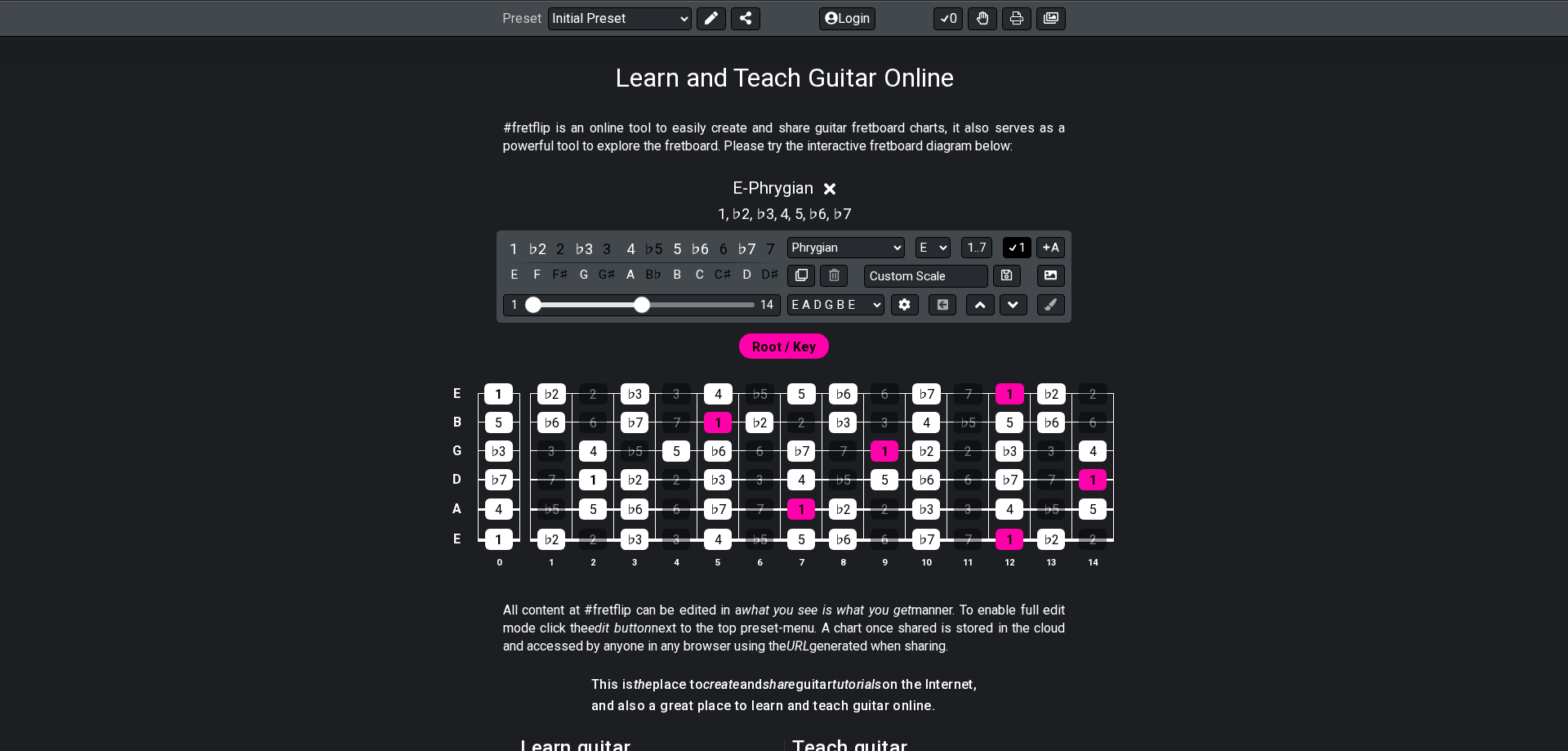
click at [1018, 245] on icon at bounding box center [1013, 247] width 15 height 12
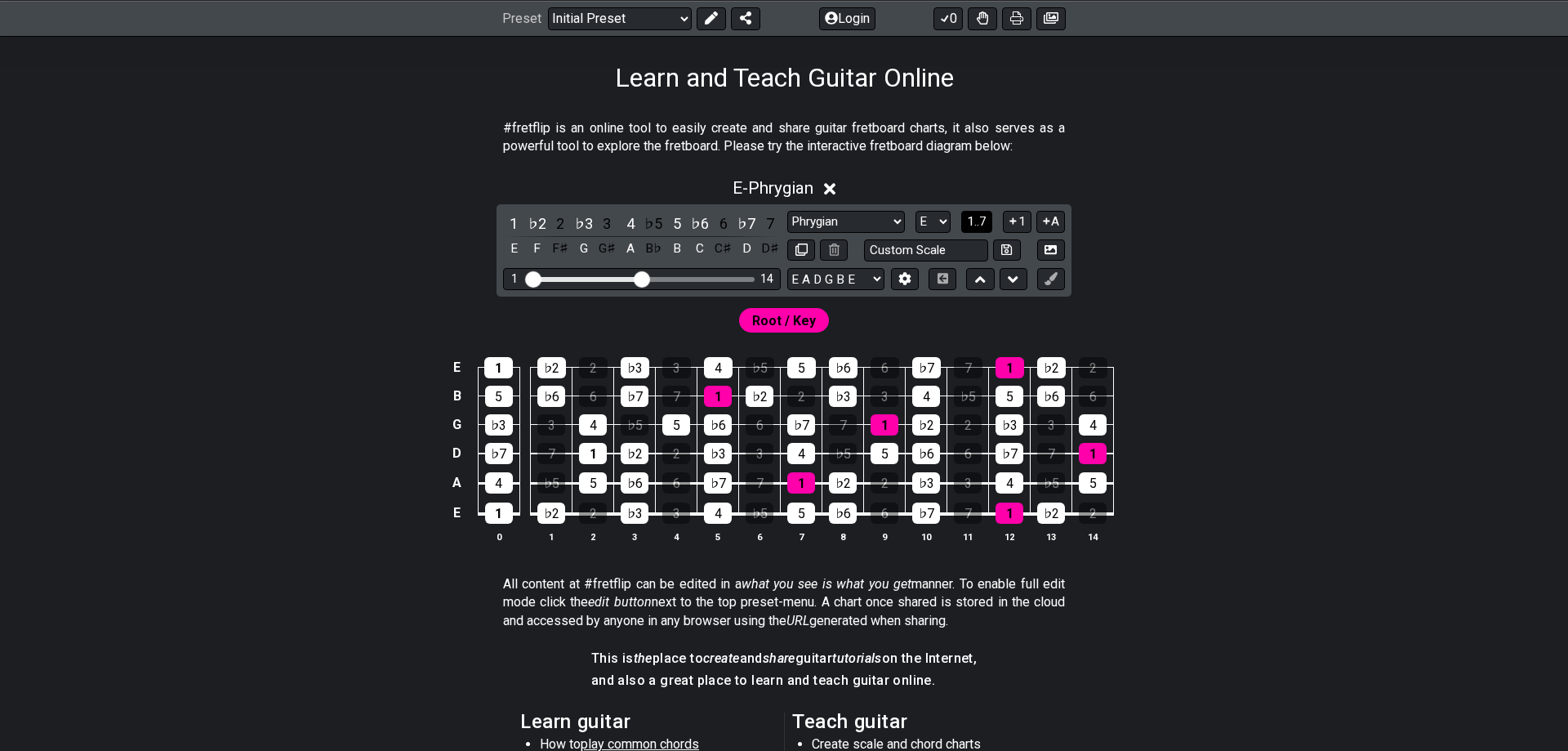
click at [976, 223] on span "1..7" at bounding box center [976, 221] width 20 height 15
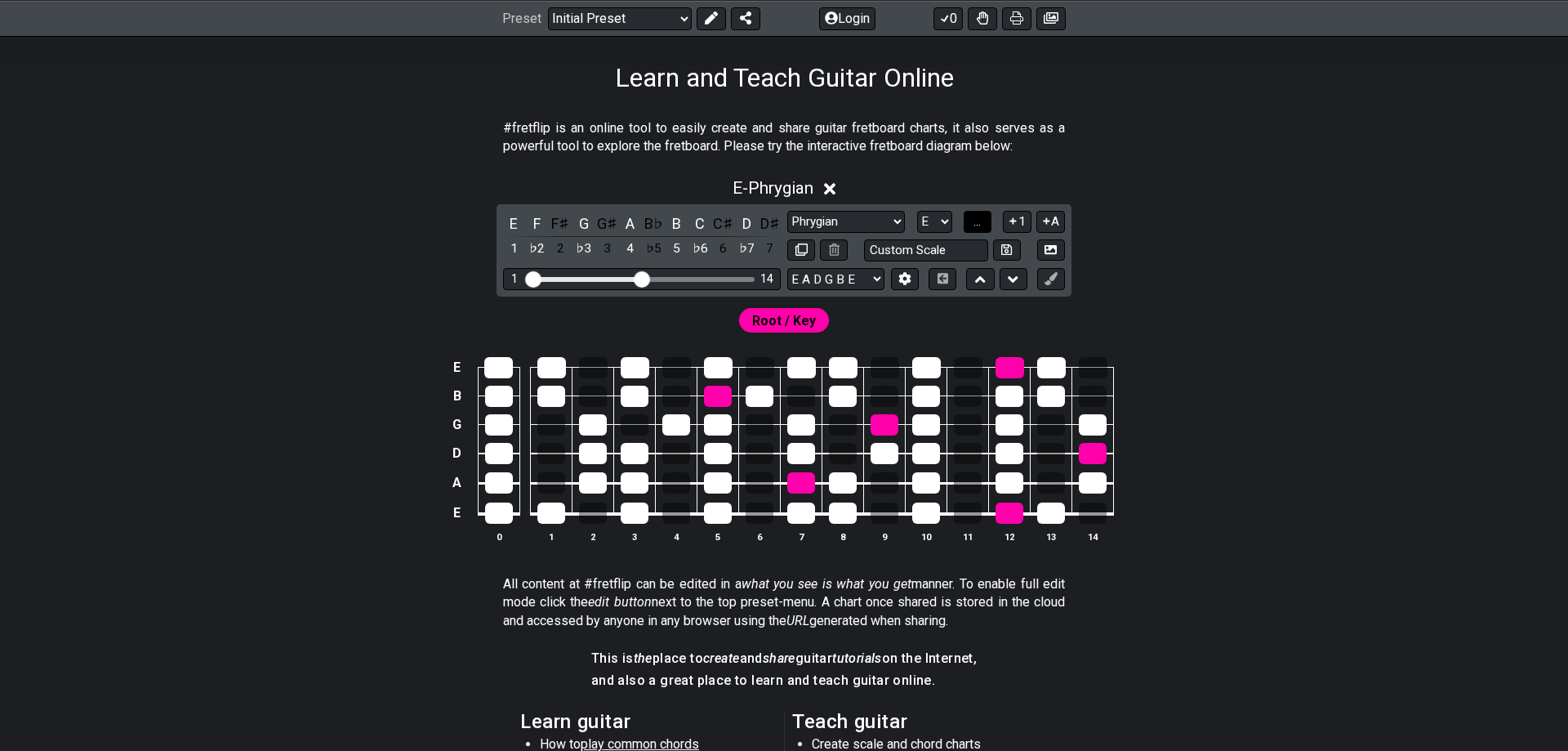
click at [976, 223] on span "..." at bounding box center [976, 221] width 8 height 15
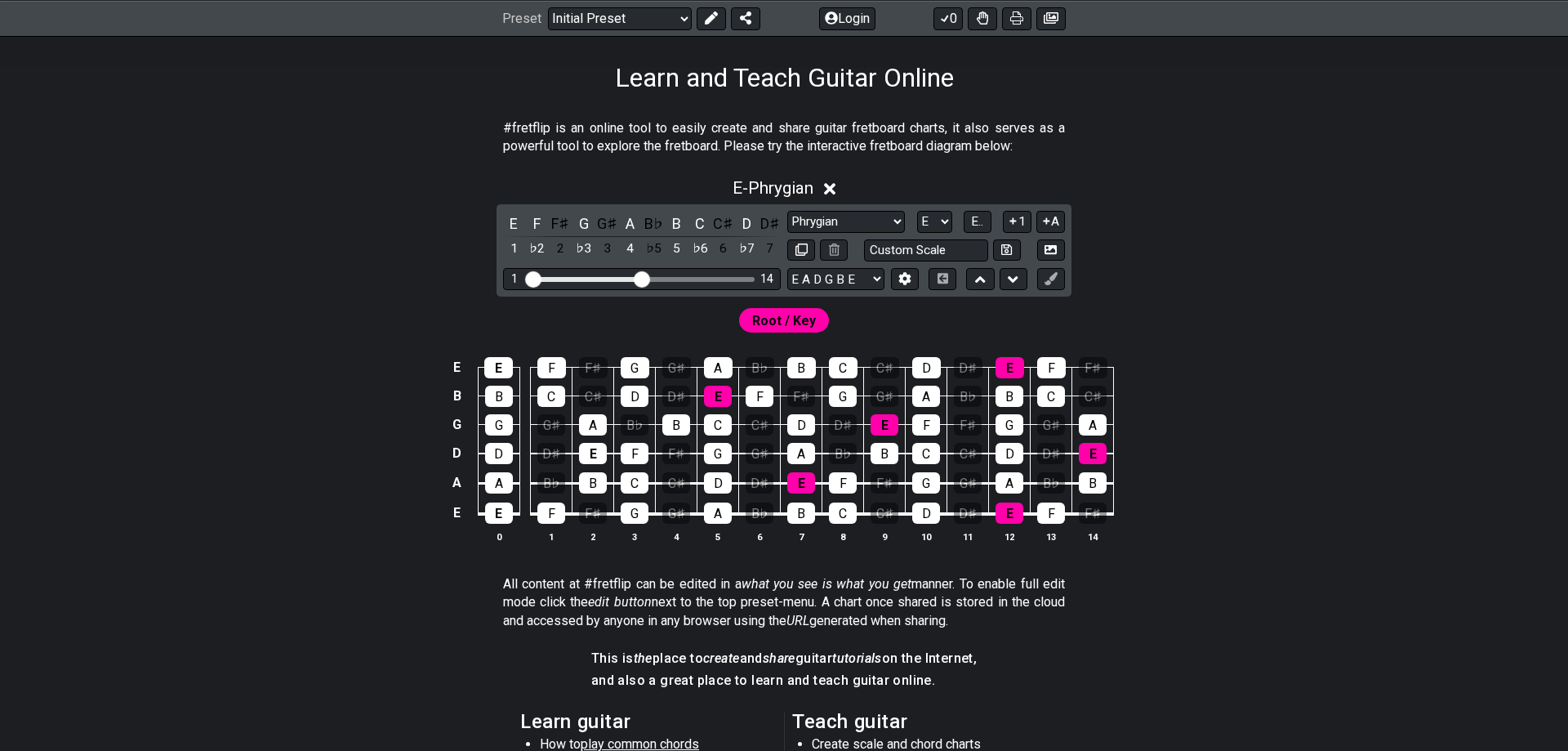
click at [977, 222] on span "E.." at bounding box center [977, 221] width 12 height 15
click at [787, 210] on select "Minor Pentatonic Click to edit Minor Pentatonic Major Pentatonic Minor Blues Ma…" at bounding box center [846, 222] width 118 height 22
select select "Dorian"
click option "Dorian" at bounding box center [0, 0] width 0 height 0
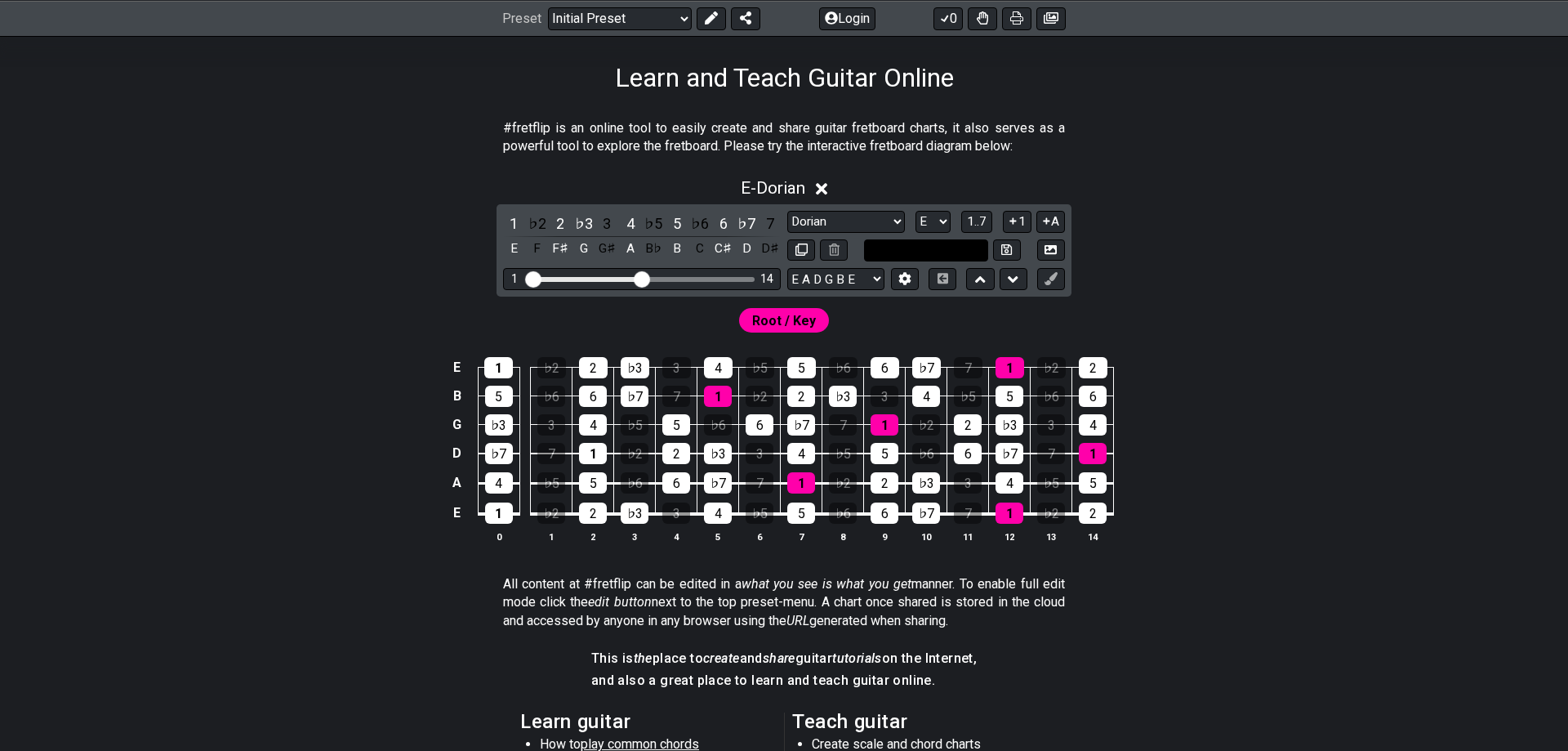
click at [930, 246] on input "text" at bounding box center [925, 251] width 124 height 22
type input "Custom Scale"
drag, startPoint x: 1235, startPoint y: 275, endPoint x: 1002, endPoint y: 261, distance: 233.4
click at [1229, 275] on div "E - Dorian 1 ♭2 2 ♭3 3 4 ♭5 5 ♭6 6 ♭7 7 E F F♯ G G♯ A B♭ B C C♯ D D♯ Minor Pent…" at bounding box center [784, 367] width 1274 height 397
click at [916, 210] on select "A♭ A A♯ B♭ B C C♯ D♭ D D♯ E♭ E F F♯ G♭ G G♯" at bounding box center [933, 222] width 35 height 22
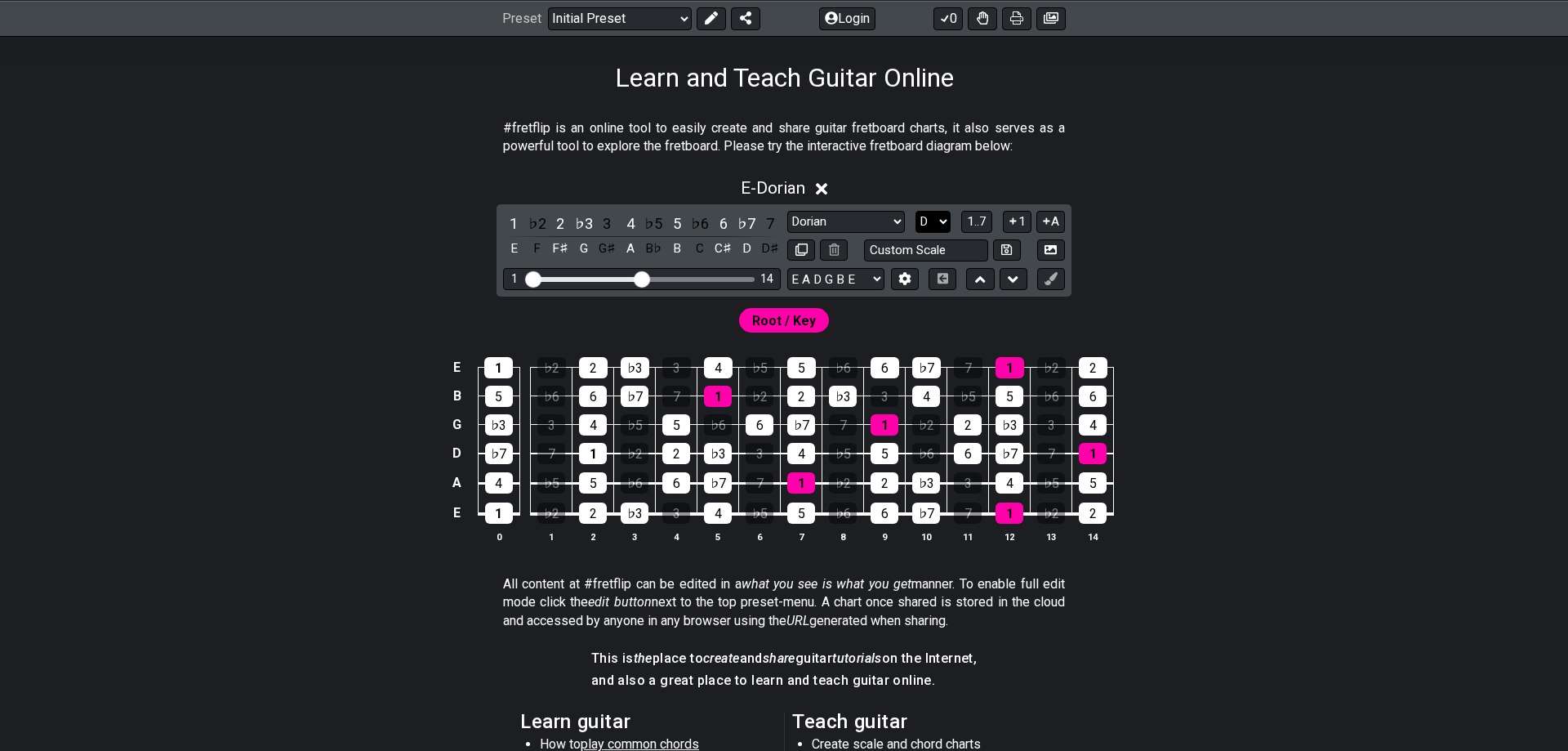
click option "D" at bounding box center [0, 0] width 0 height 0
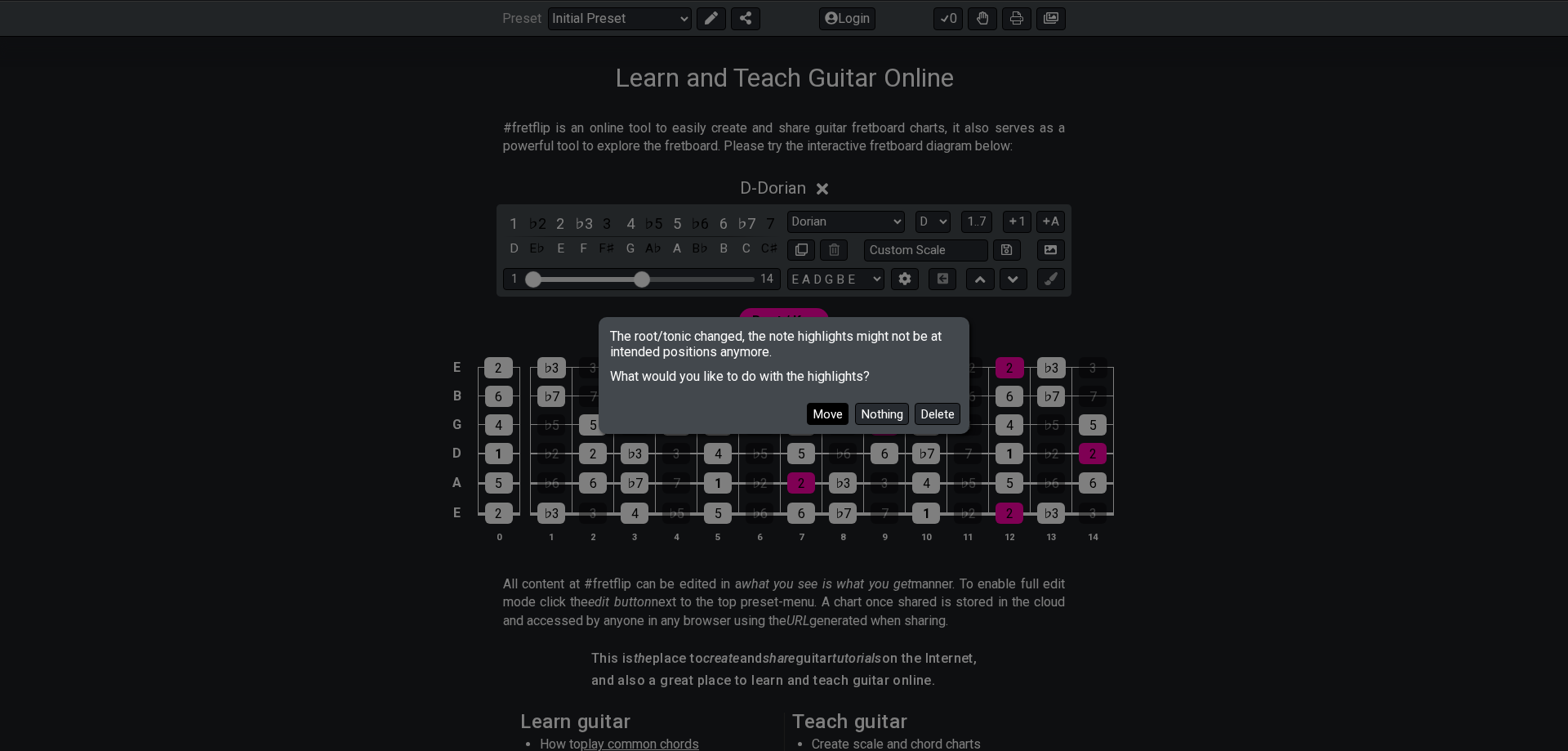
click at [828, 410] on button "Move" at bounding box center [828, 414] width 42 height 22
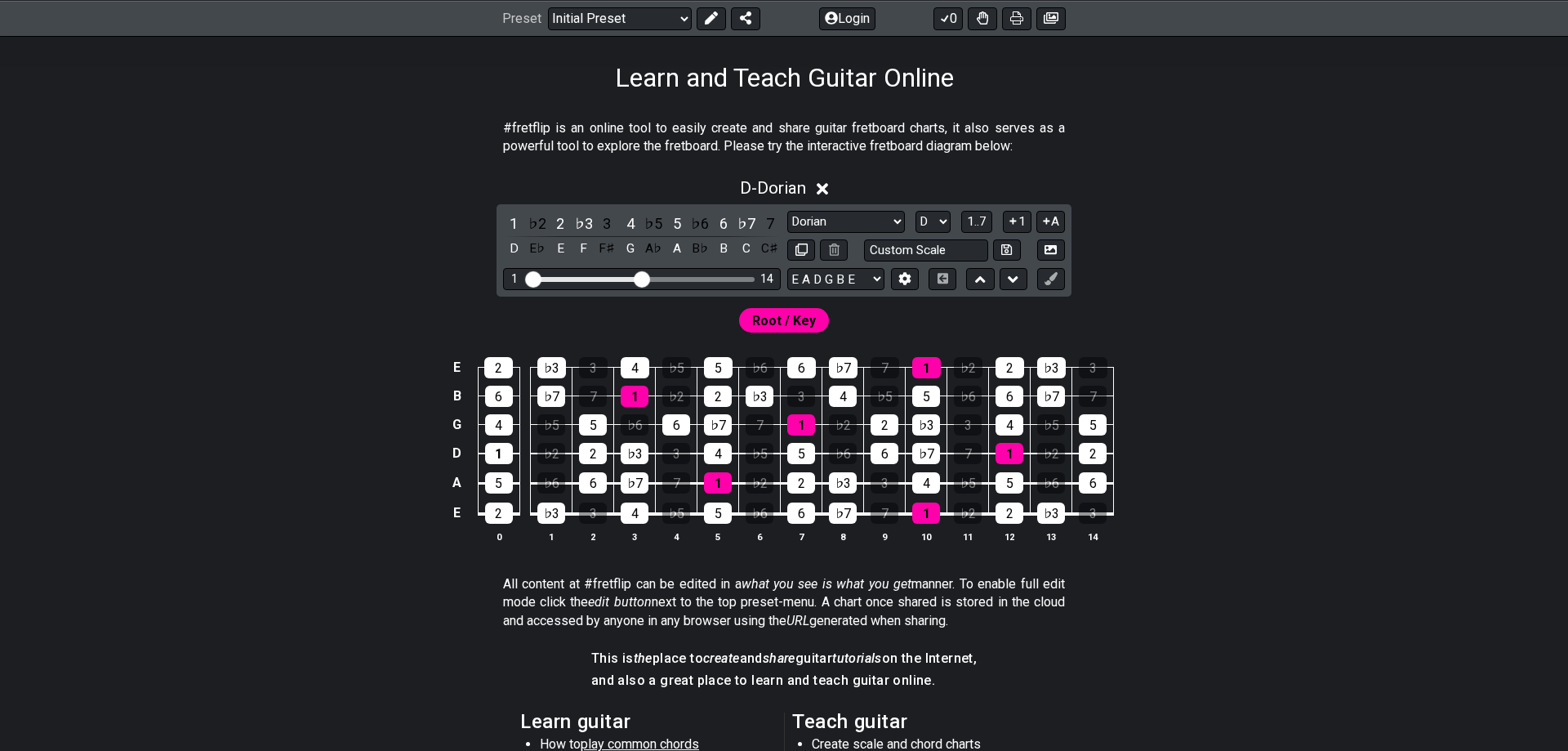
click at [1298, 460] on div "E 2 ♭3 3 4 ♭5 5 ♭6 6 ♭7 7 1 ♭2 2 ♭3 3 B 6 ♭7 7 1 ♭2 2 ♭3 3 4 ♭5 5 ♭6 6 ♭7 7 G 4…" at bounding box center [784, 451] width 1274 height 229
click at [1313, 462] on div "E 2 ♭3 3 4 ♭5 5 ♭6 6 ♭7 7 1 ♭2 2 ♭3 3 B 6 ♭7 7 1 ♭2 2 ♭3 3 4 ♭5 5 ♭6 6 ♭7 7 G 4…" at bounding box center [784, 451] width 1274 height 229
click at [1308, 318] on div "Root / Key" at bounding box center [784, 316] width 1274 height 39
click at [916, 210] on select "A♭ A A♯ B♭ B C C♯ D♭ D D♯ E♭ E F F♯ G♭ G G♯" at bounding box center [933, 222] width 35 height 22
click option "A" at bounding box center [0, 0] width 0 height 0
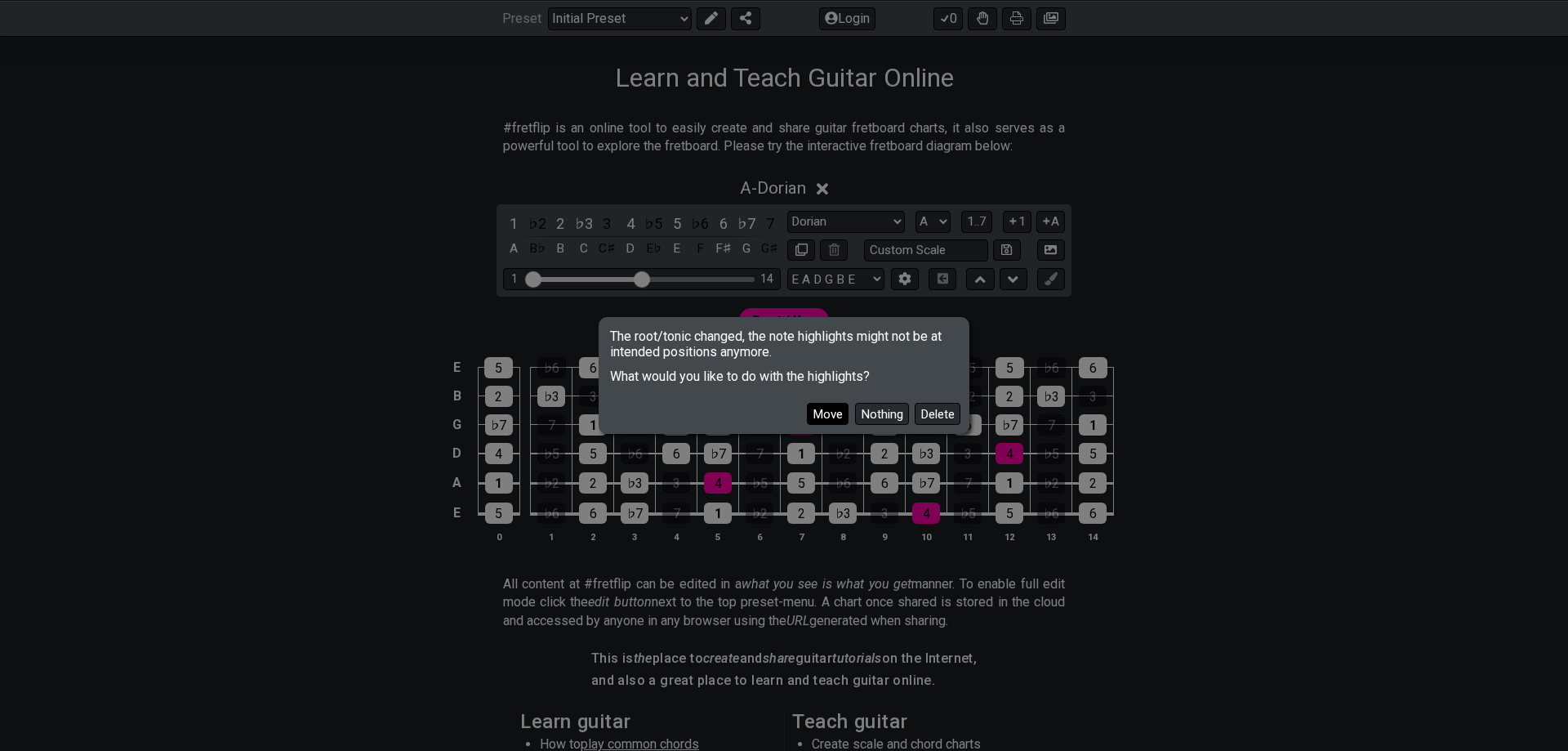
click at [822, 414] on button "Move" at bounding box center [828, 414] width 42 height 22
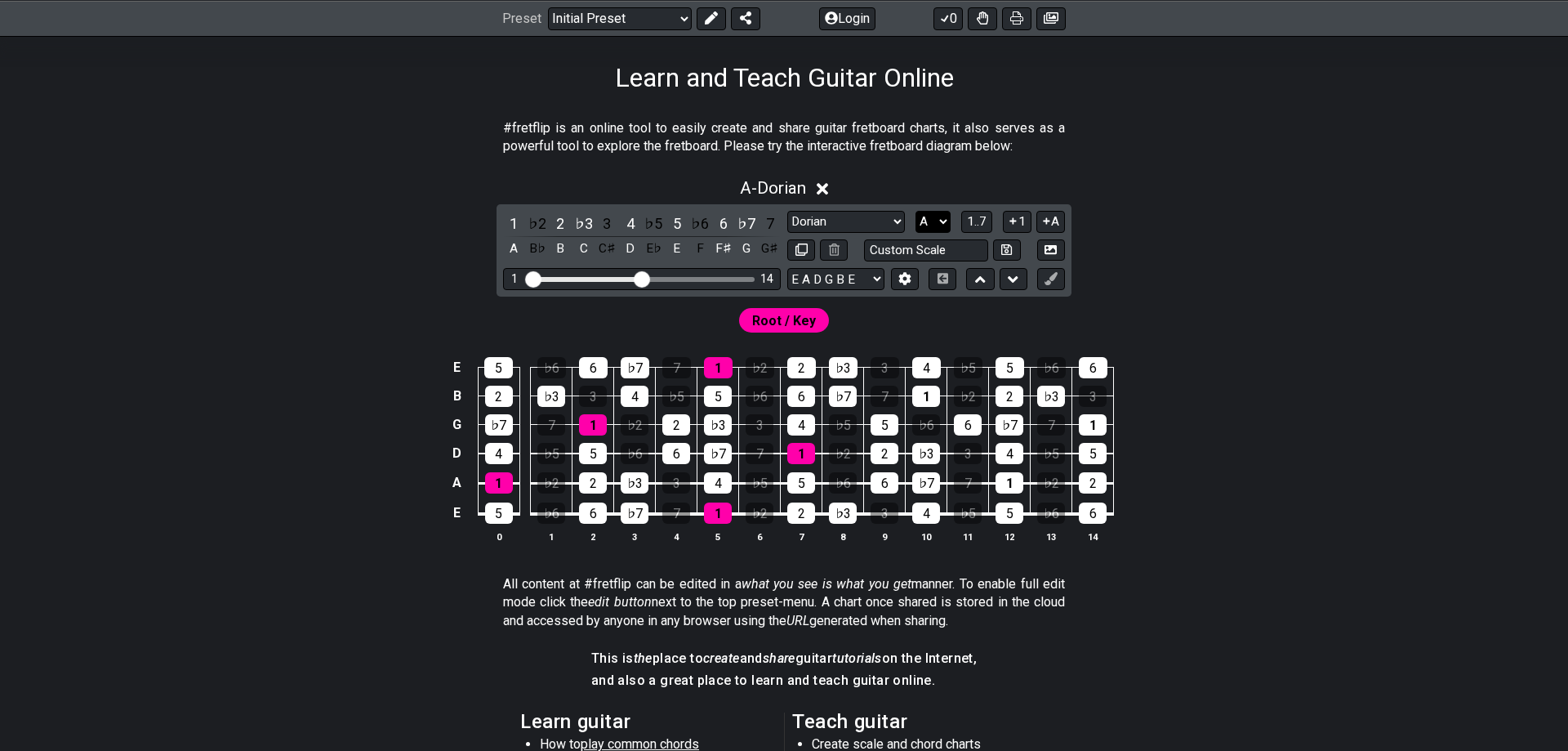
click at [916, 210] on select "A♭ A A♯ B♭ B C C♯ D♭ D D♯ E♭ E F F♯ G♭ G G♯" at bounding box center [933, 222] width 35 height 22
select select "D"
click option "D" at bounding box center [0, 0] width 0 height 0
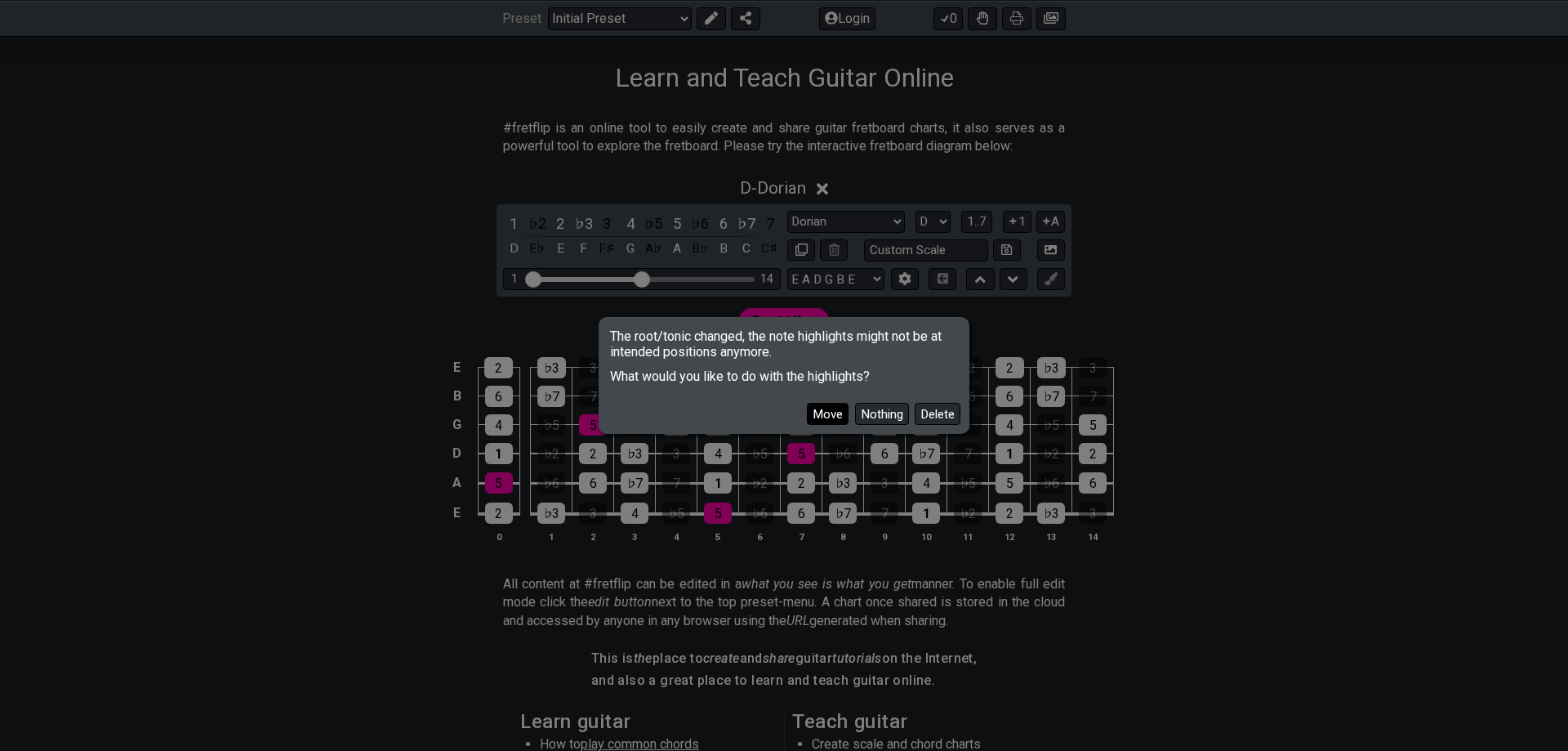
click at [842, 409] on button "Move" at bounding box center [828, 414] width 42 height 22
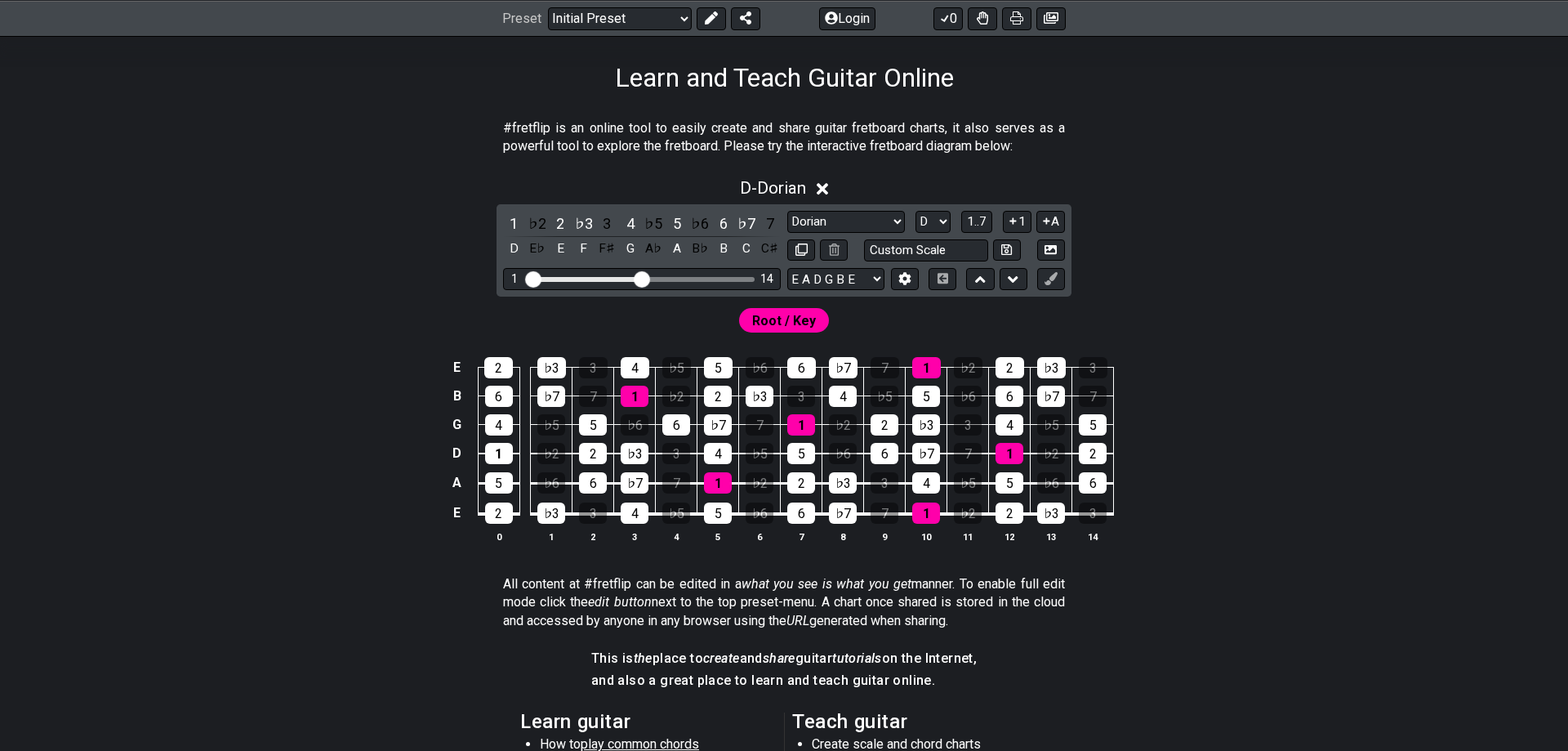
click at [1448, 452] on div "#fretflip is an online tool to easily create and share guitar fretboard charts,…" at bounding box center [784, 581] width 1568 height 976
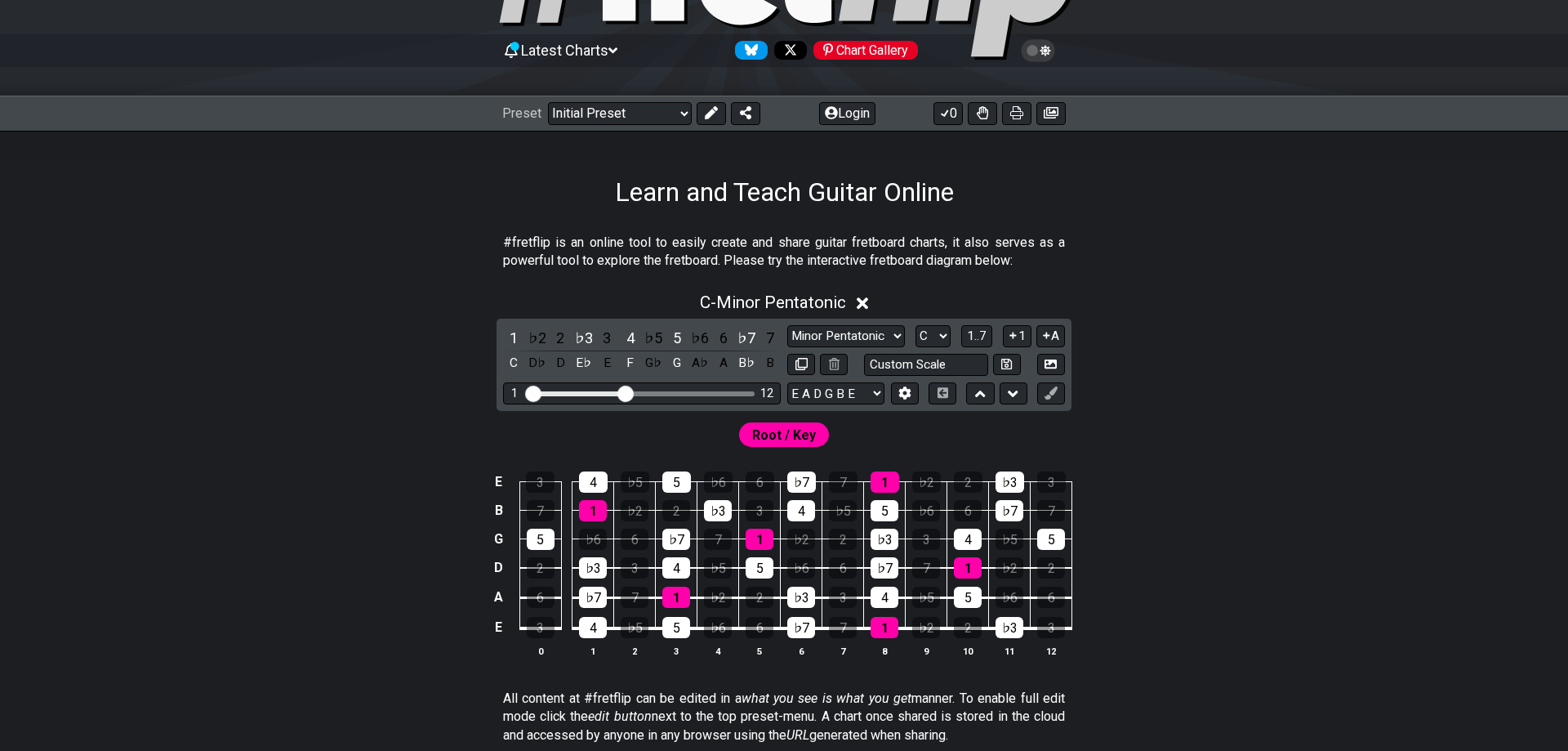
scroll to position [250, 0]
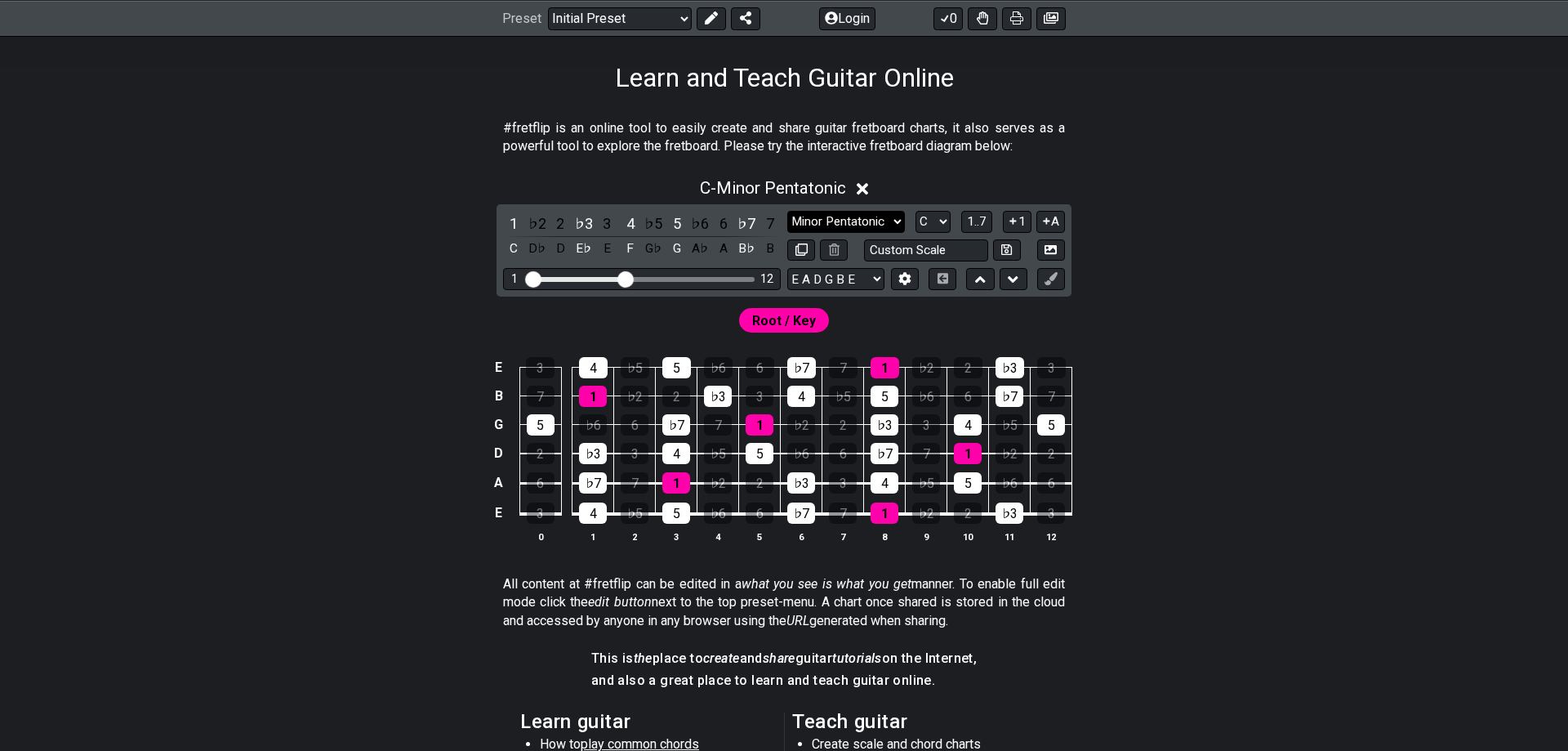
click at [787, 210] on select "Minor Pentatonic Click to edit Minor Pentatonic Major Pentatonic Minor Blues Ma…" at bounding box center [846, 222] width 118 height 22
select select "Lydian"
click option "Lydian" at bounding box center [0, 0] width 0 height 0
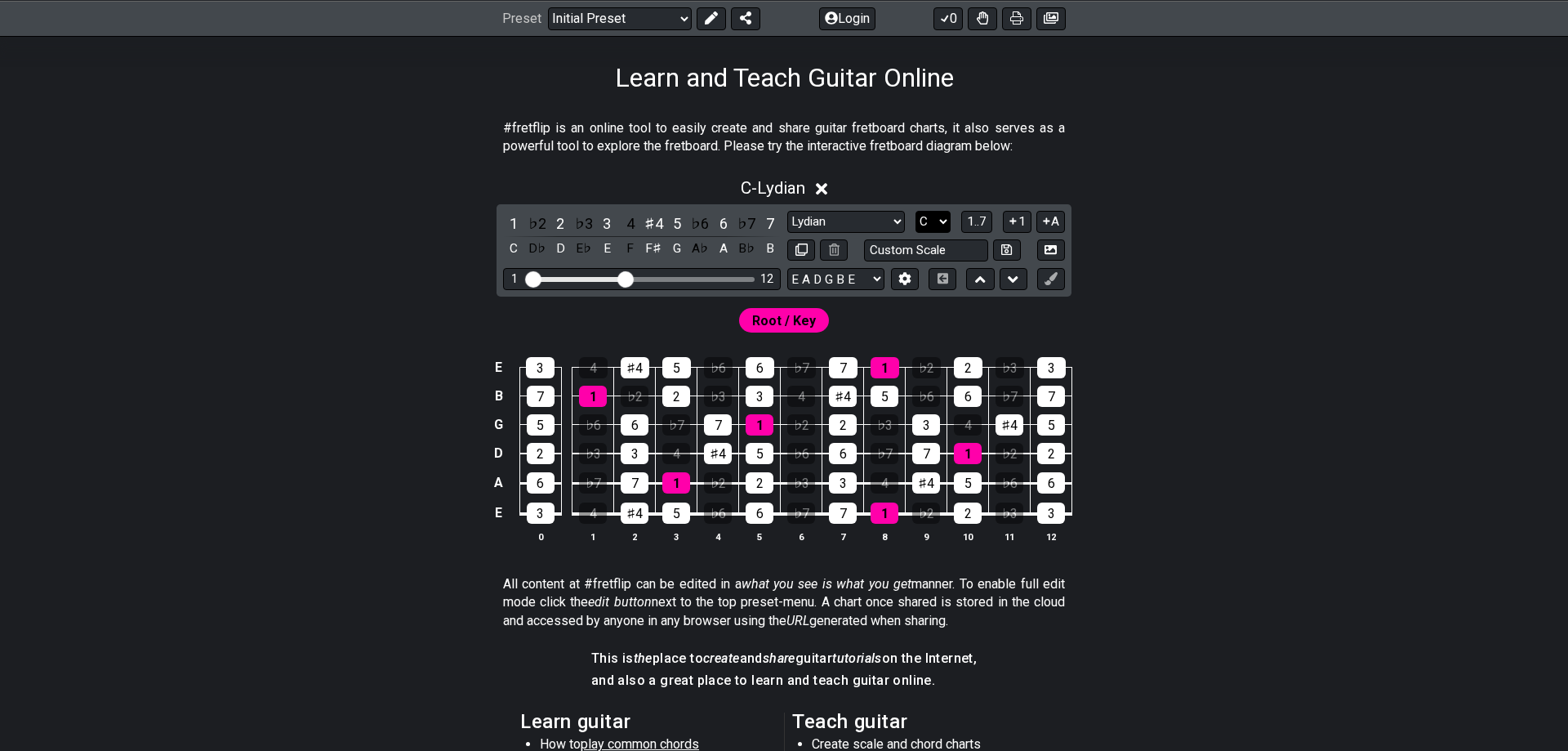
click at [916, 210] on select "A♭ A A♯ B♭ B C C♯ D♭ D D♯ E♭ E F F♯ G♭ G G♯" at bounding box center [933, 222] width 35 height 22
select select "F"
click option "F" at bounding box center [0, 0] width 0 height 0
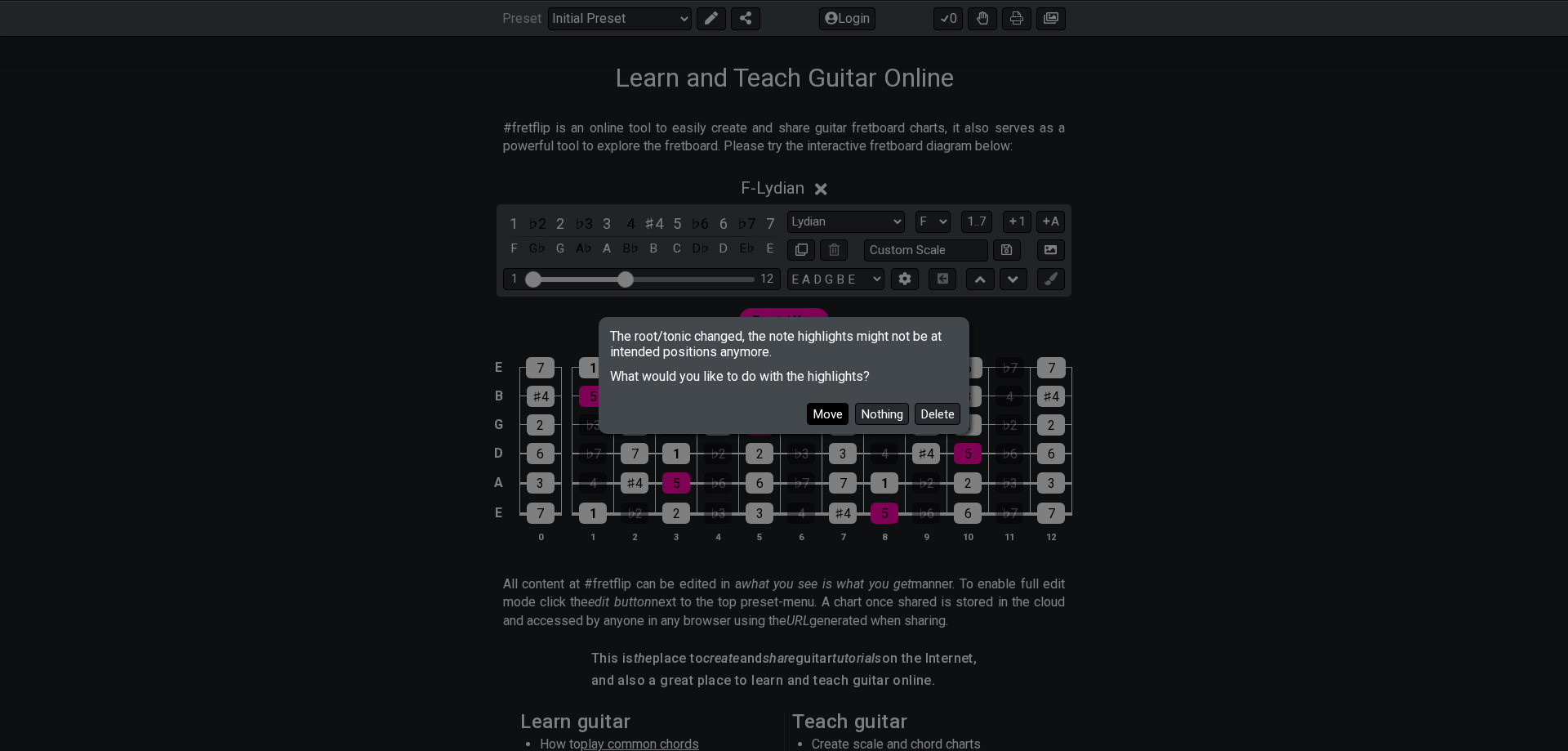
click at [846, 413] on button "Move" at bounding box center [828, 414] width 42 height 22
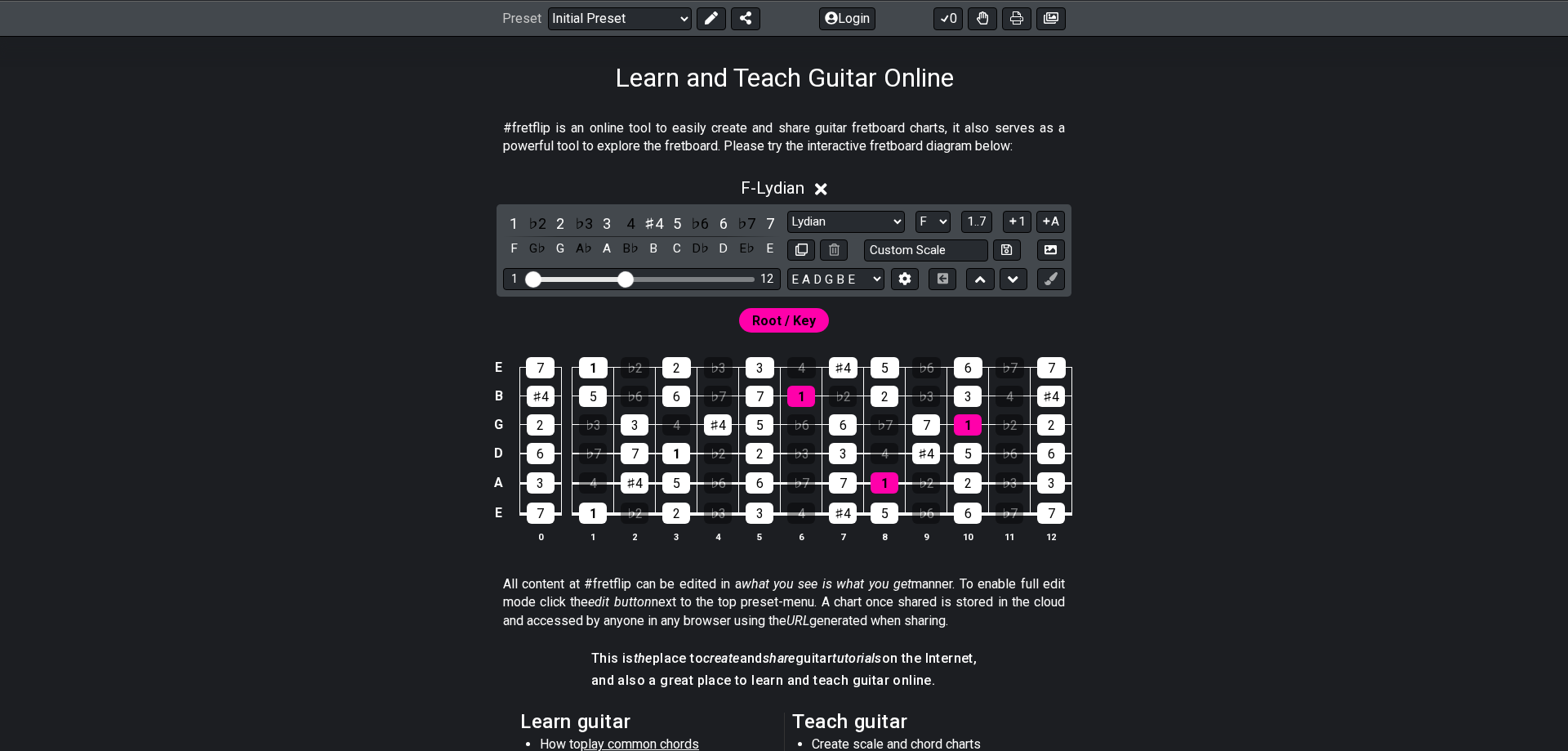
drag, startPoint x: 637, startPoint y: 274, endPoint x: 648, endPoint y: 279, distance: 12.1
click at [648, 279] on div "1 12" at bounding box center [641, 279] width 278 height 22
drag, startPoint x: 631, startPoint y: 282, endPoint x: 644, endPoint y: 282, distance: 13.0
click at [644, 278] on input "Visible fret range" at bounding box center [641, 278] width 232 height 0
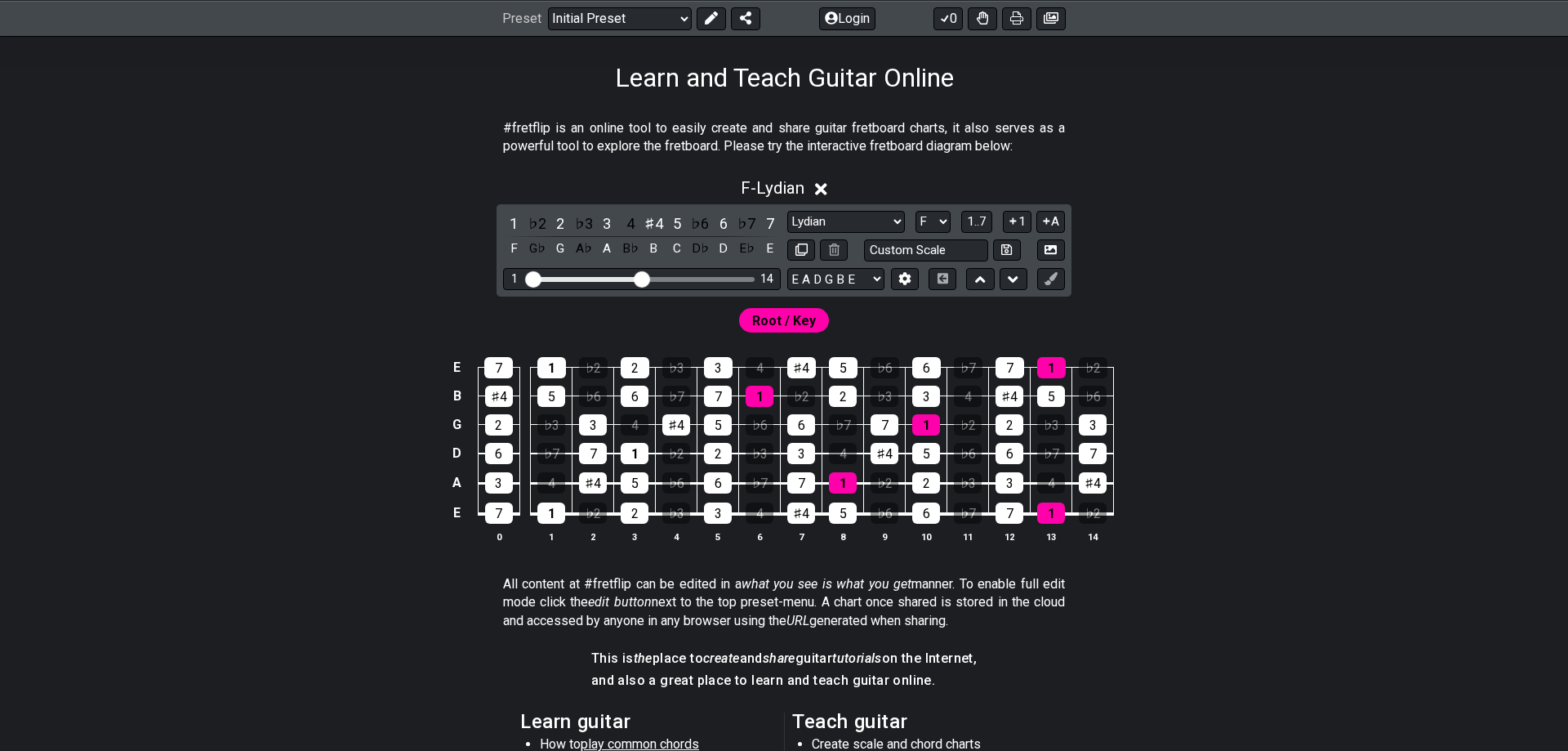
click at [1303, 547] on div "E 7 1 ♭2 2 ♭3 3 4 ♯4 5 ♭6 6 ♭7 7 1 ♭2 B ♯4 5 ♭6 6 ♭7 7 1 ♭2 2 ♭3 3 4 ♯4 5 ♭6 G …" at bounding box center [784, 451] width 1274 height 229
